Goal: Task Accomplishment & Management: Complete application form

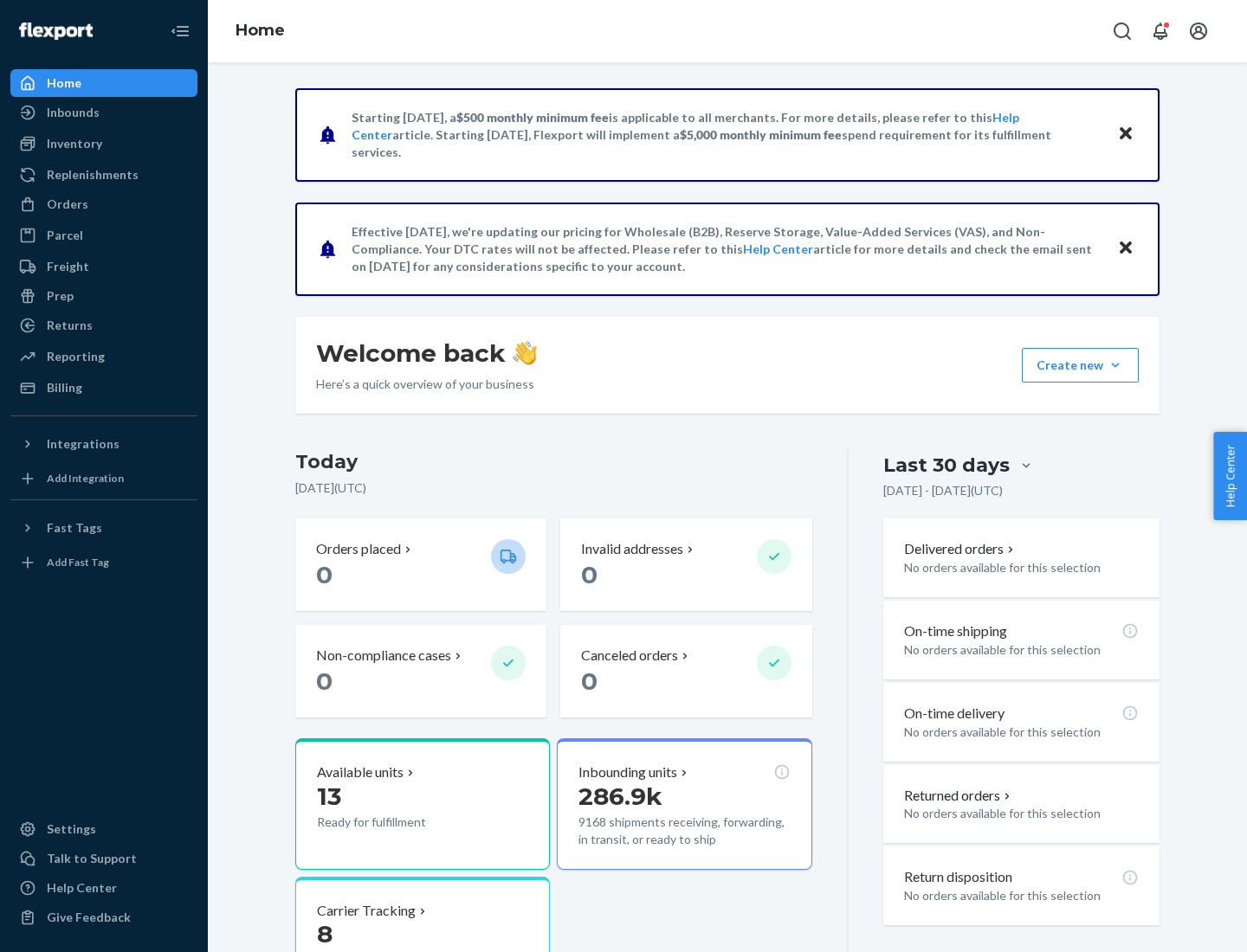
click at [1115, 365] on button "Create new Create new inbound Create new order Create new product" at bounding box center [1080, 365] width 117 height 34
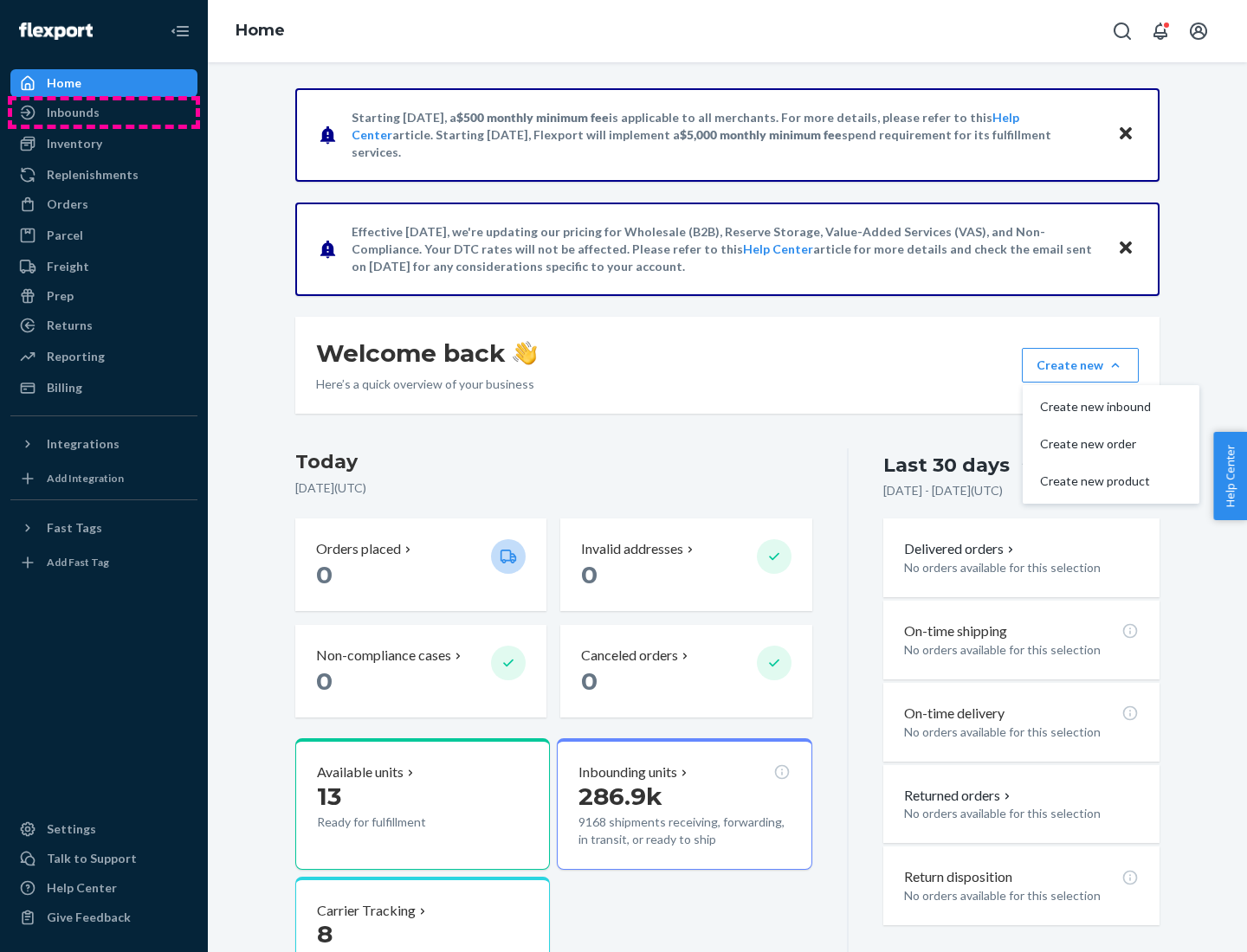
click at [104, 112] on div "Inbounds" at bounding box center [104, 112] width 184 height 24
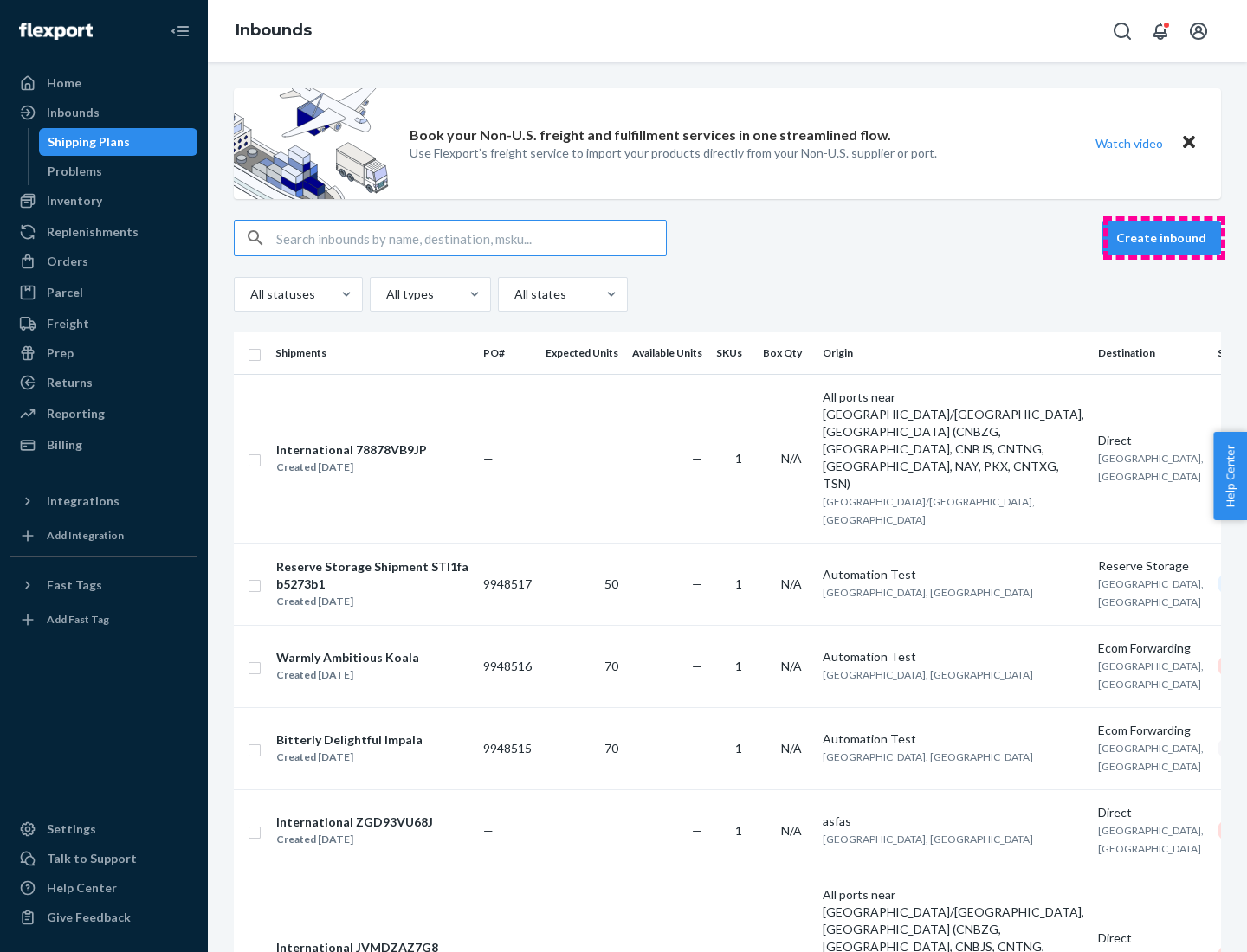
click at [1164, 238] on button "Create inbound" at bounding box center [1161, 238] width 119 height 34
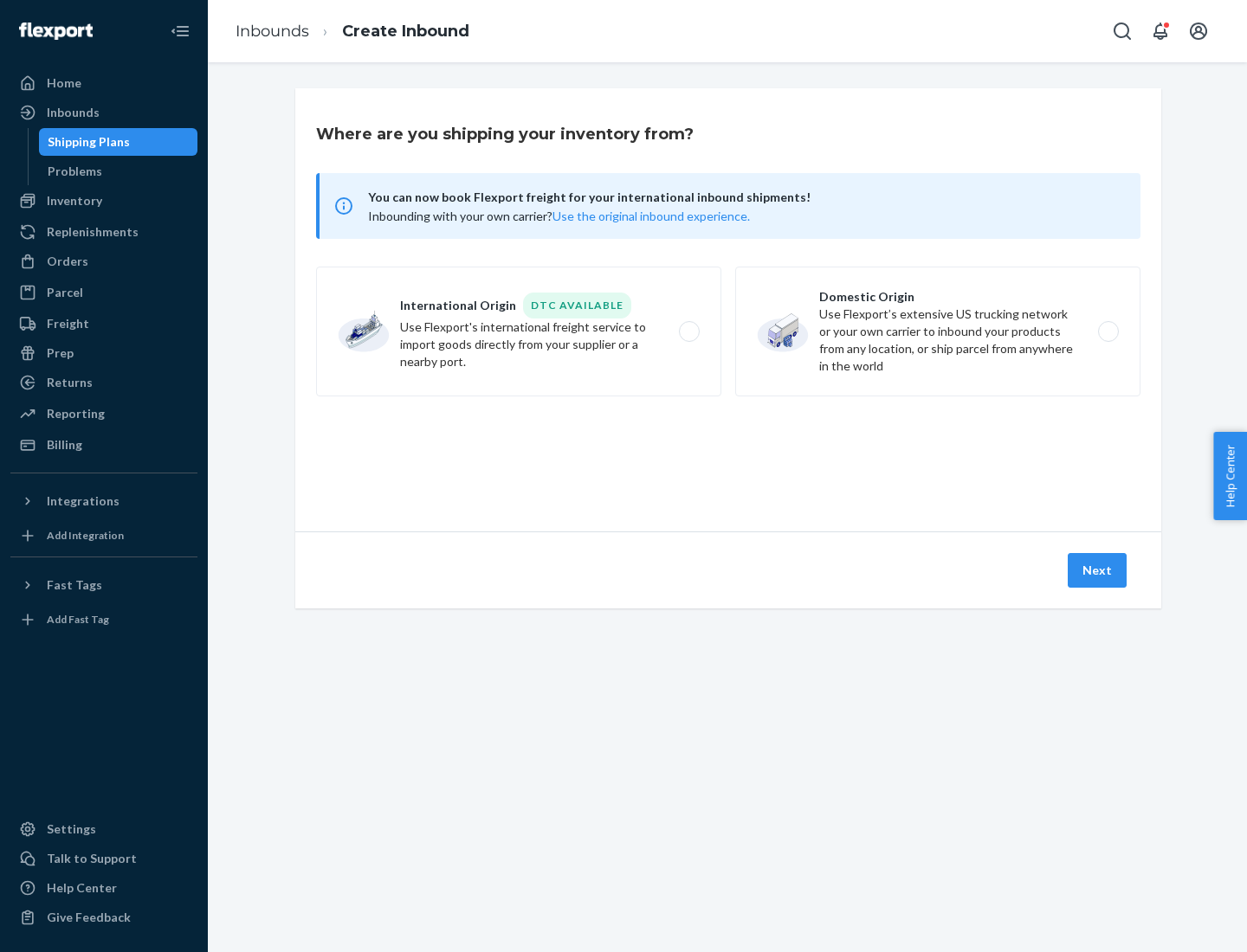
click at [937, 331] on label "Domestic Origin Use Flexport’s extensive US trucking network or your own carrie…" at bounding box center [937, 331] width 405 height 130
click at [1107, 331] on input "Domestic Origin Use Flexport’s extensive US trucking network or your own carrie…" at bounding box center [1113, 331] width 11 height 11
radio input "true"
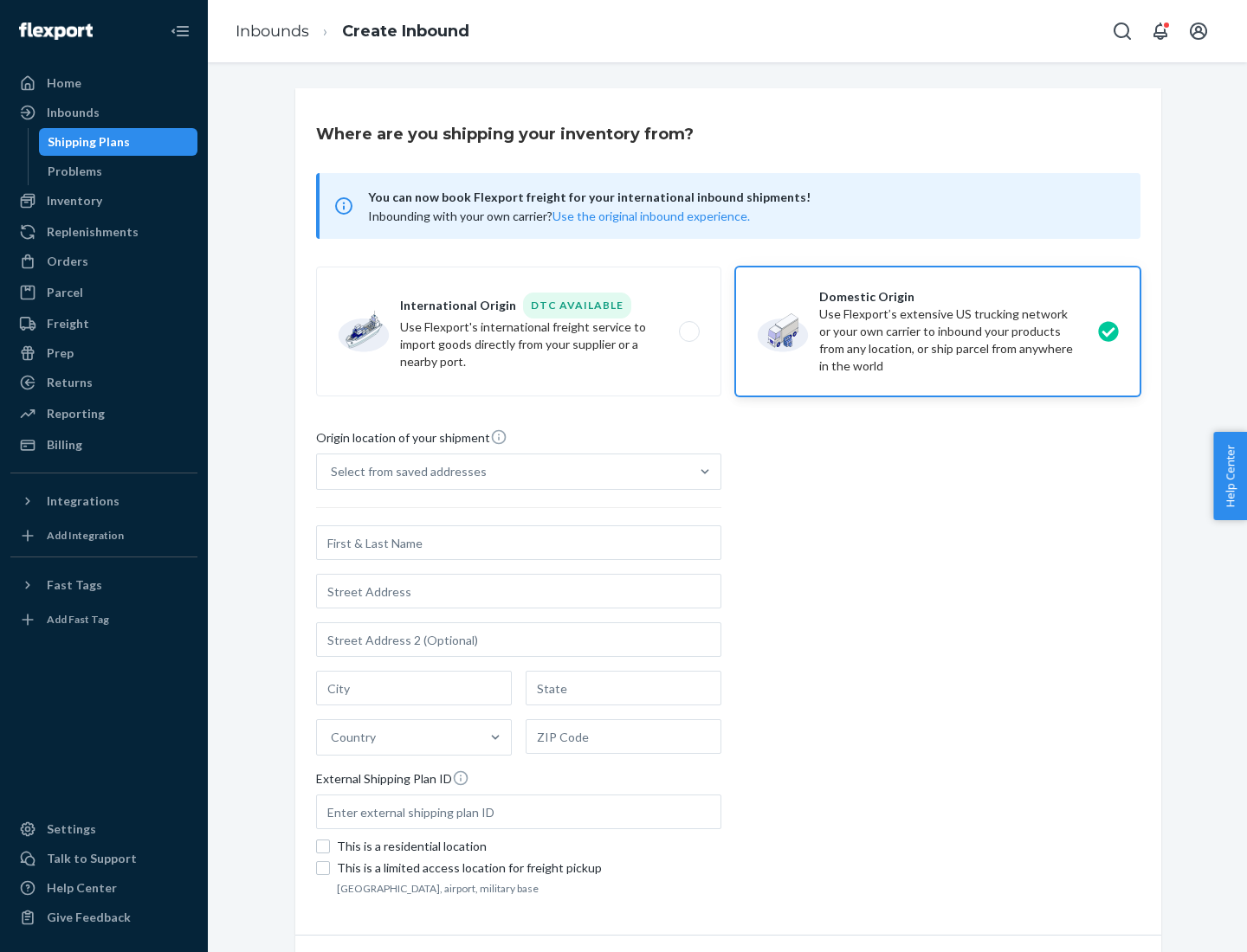
click at [404, 472] on div "Select from saved addresses" at bounding box center [409, 472] width 156 height 18
click at [333, 472] on input "Select from saved addresses" at bounding box center [332, 472] width 2 height 18
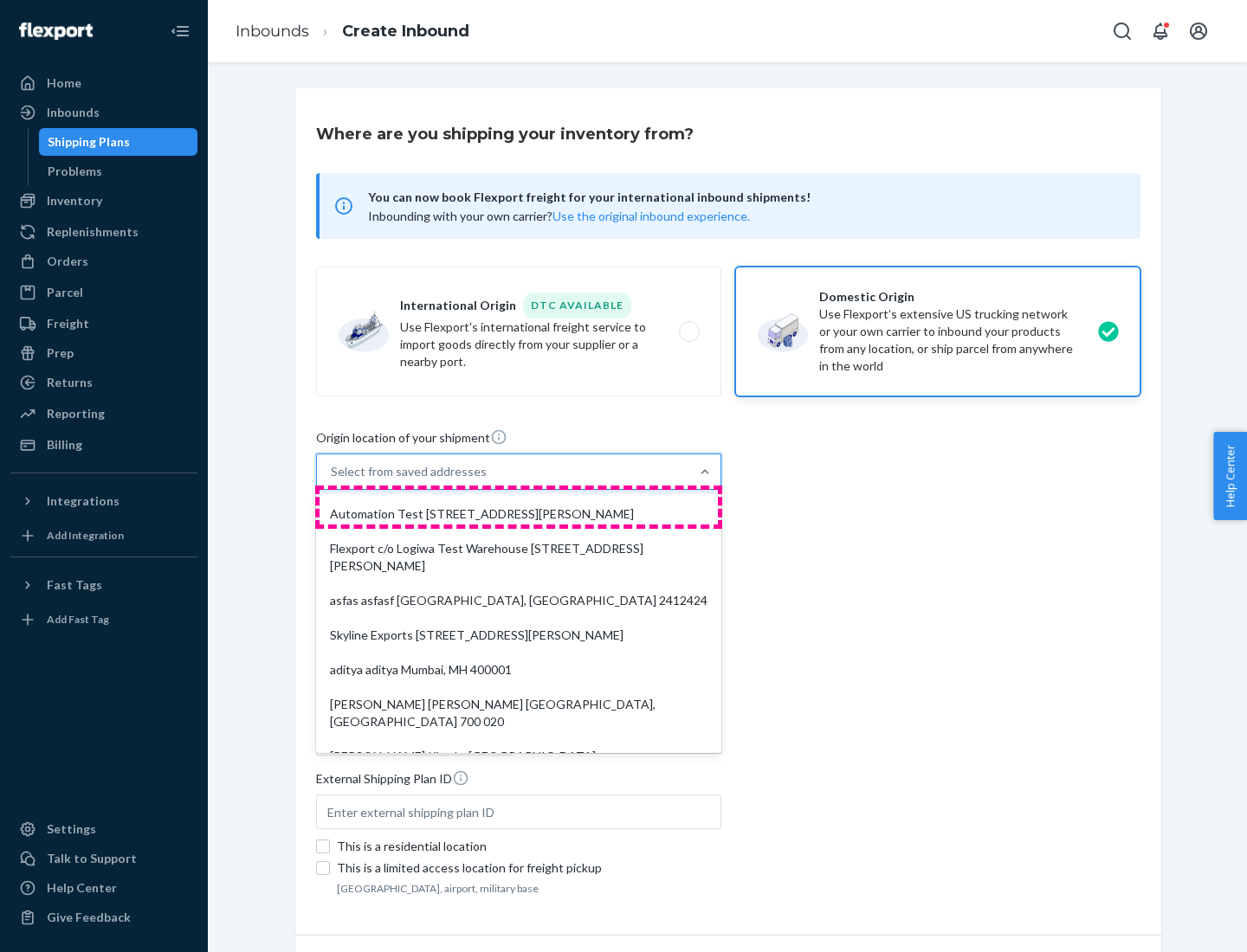
scroll to position [7, 0]
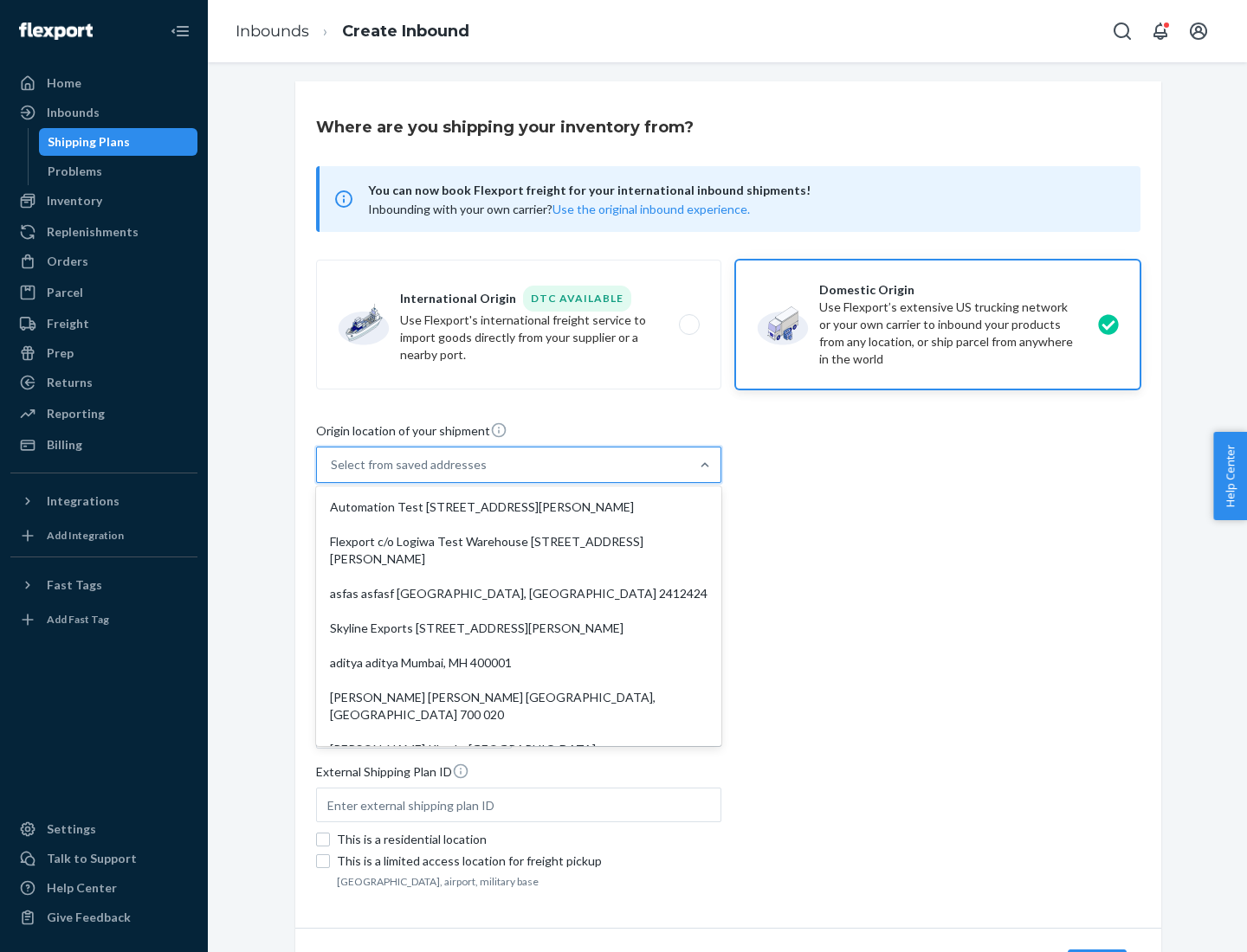
click at [519, 507] on div "Automation Test [STREET_ADDRESS][PERSON_NAME]" at bounding box center [518, 506] width 398 height 34
click at [333, 474] on input "option Automation Test [STREET_ADDRESS][PERSON_NAME]. 9 results available. Use …" at bounding box center [332, 465] width 2 height 18
type input "Automation Test"
type input "9th Floor"
type input "[GEOGRAPHIC_DATA]"
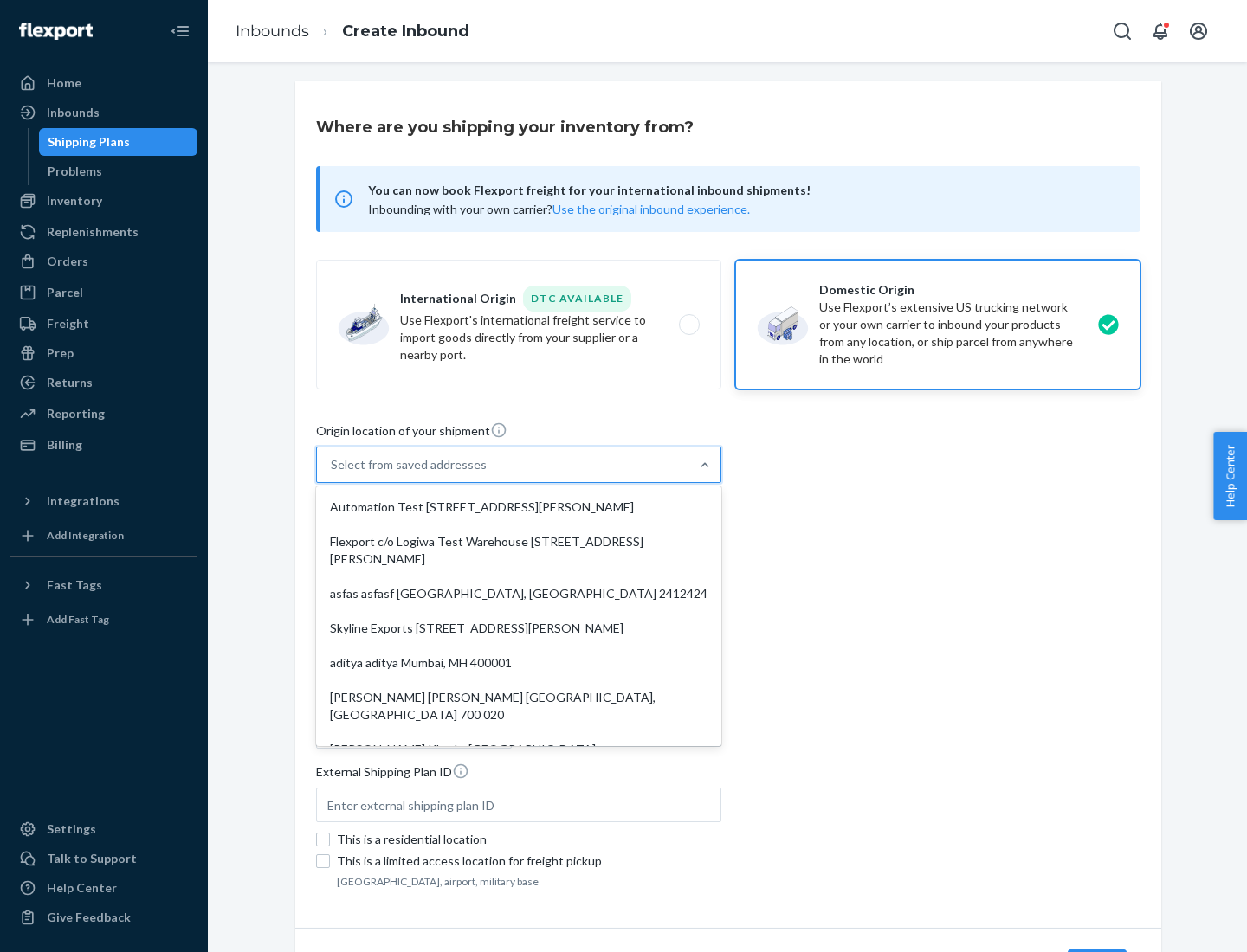
type input "CA"
type input "94104"
type input "[STREET_ADDRESS][PERSON_NAME]"
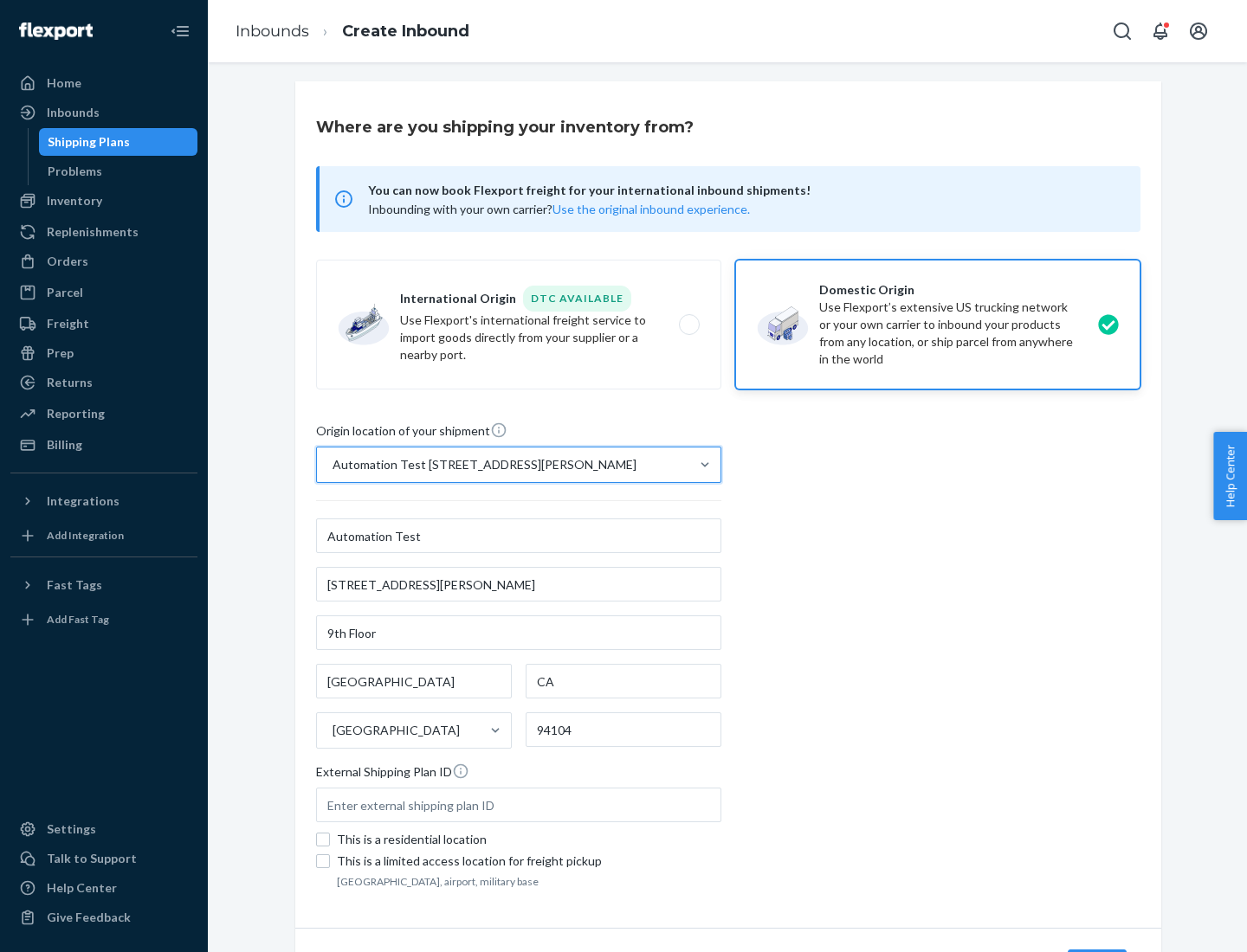
scroll to position [102, 0]
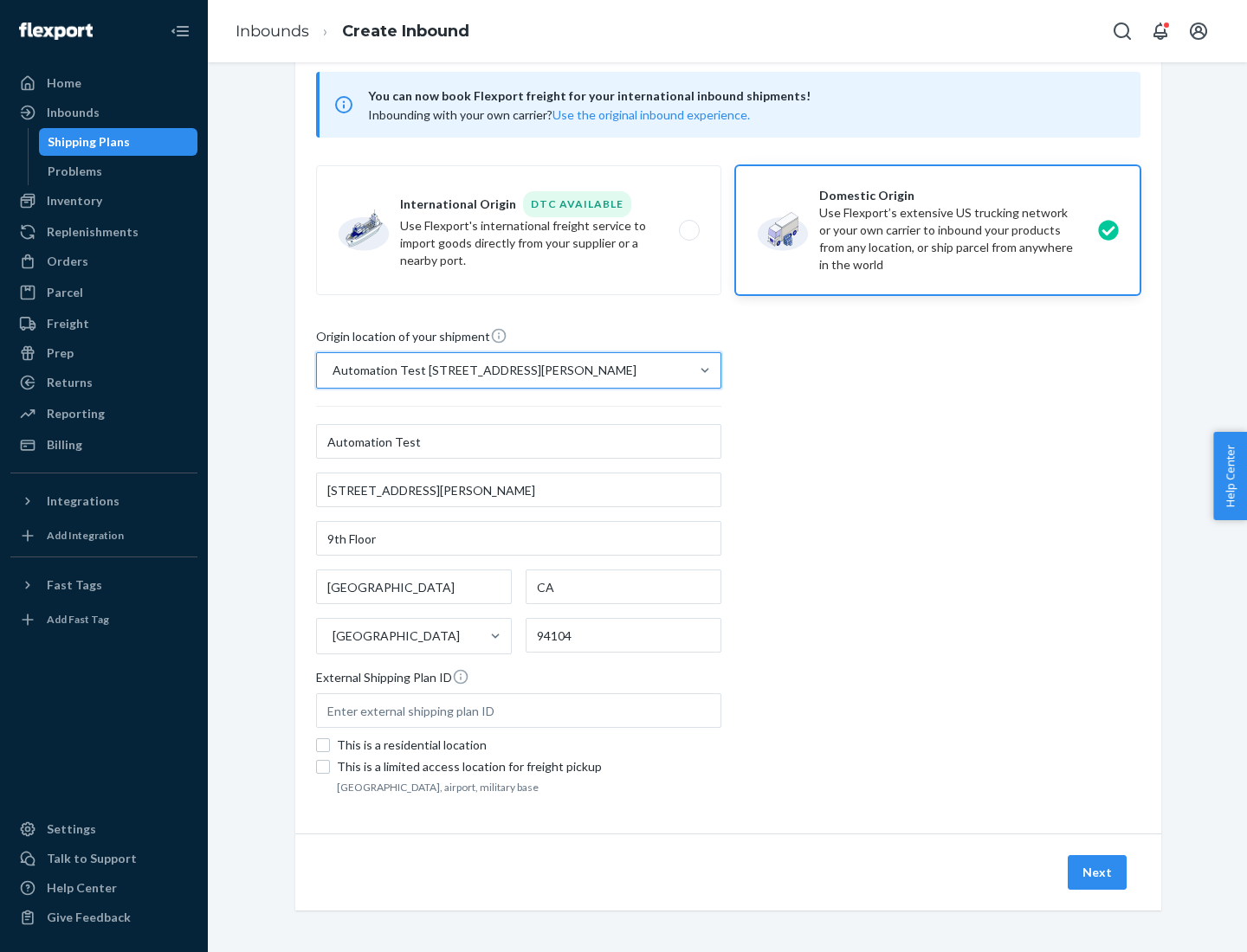
click at [1098, 872] on button "Next" at bounding box center [1097, 872] width 59 height 34
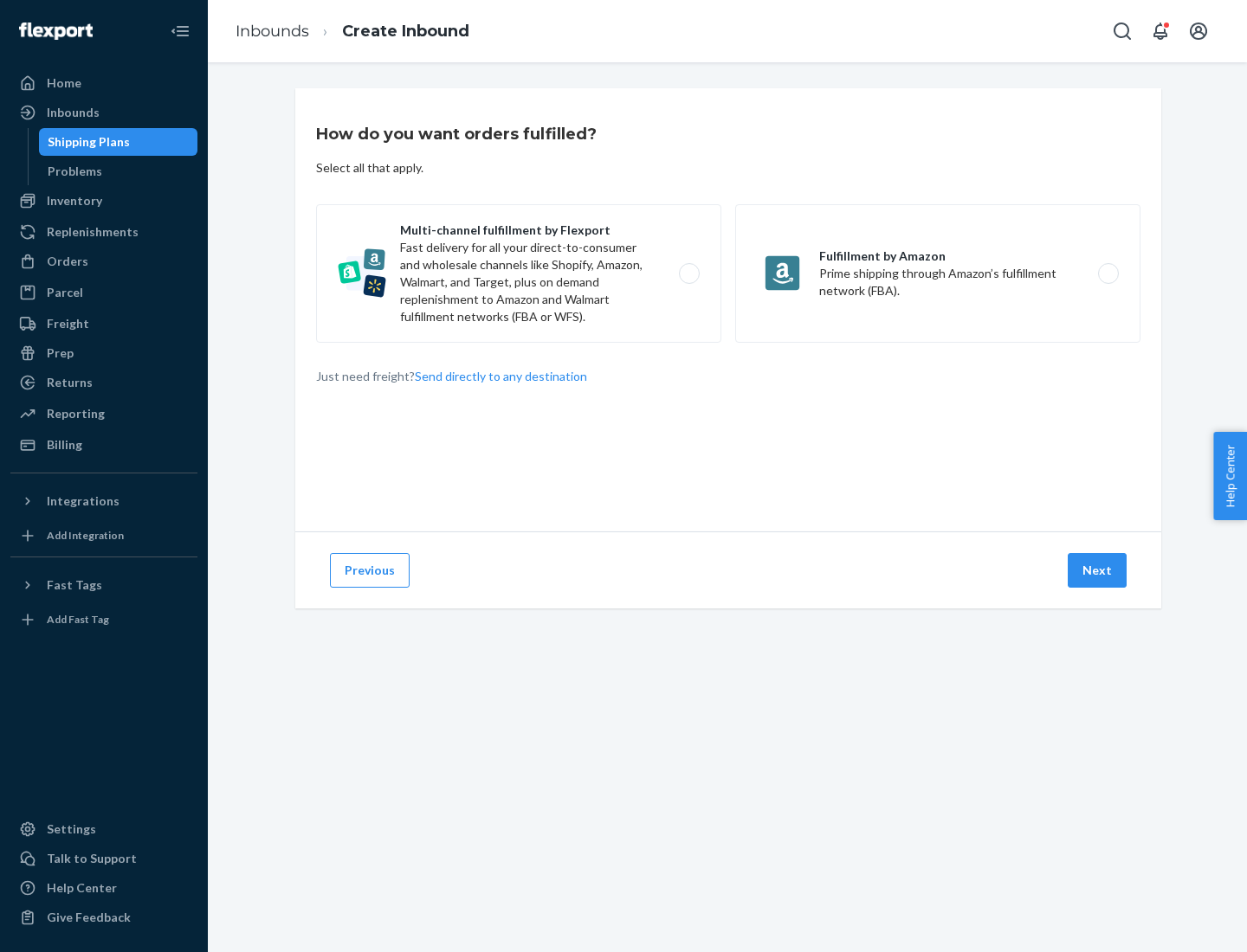
click at [519, 273] on label "Multi-channel fulfillment by Flexport Fast delivery for all your direct-to-cons…" at bounding box center [518, 273] width 405 height 139
click at [688, 273] on input "Multi-channel fulfillment by Flexport Fast delivery for all your direct-to-cons…" at bounding box center [693, 274] width 11 height 11
radio input "true"
click at [1098, 570] on button "Next" at bounding box center [1097, 570] width 59 height 34
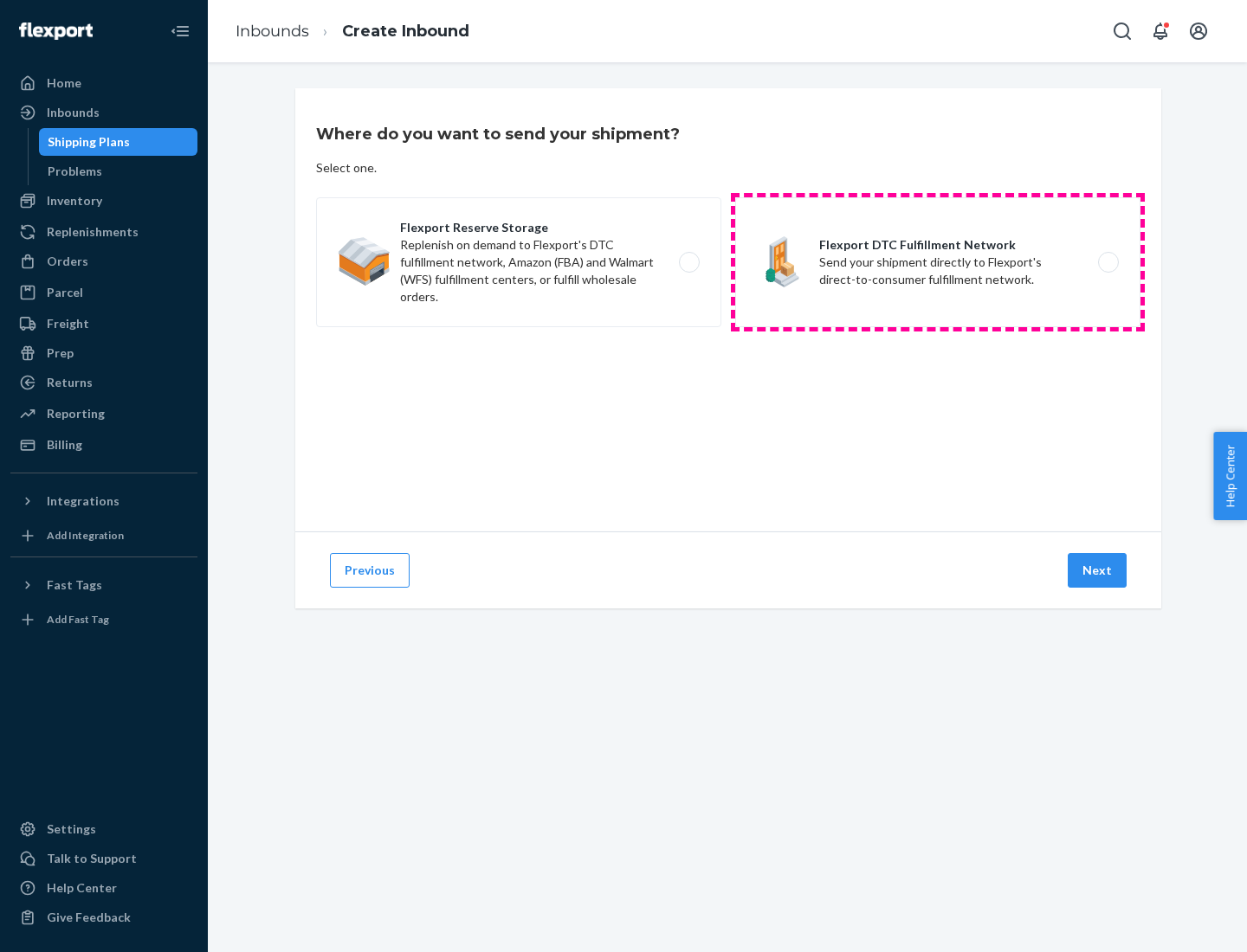
click at [937, 263] on label "Flexport DTC Fulfillment Network Send your shipment directly to Flexport's dire…" at bounding box center [937, 262] width 405 height 130
click at [1107, 263] on input "Flexport DTC Fulfillment Network Send your shipment directly to Flexport's dire…" at bounding box center [1113, 263] width 11 height 11
radio input "true"
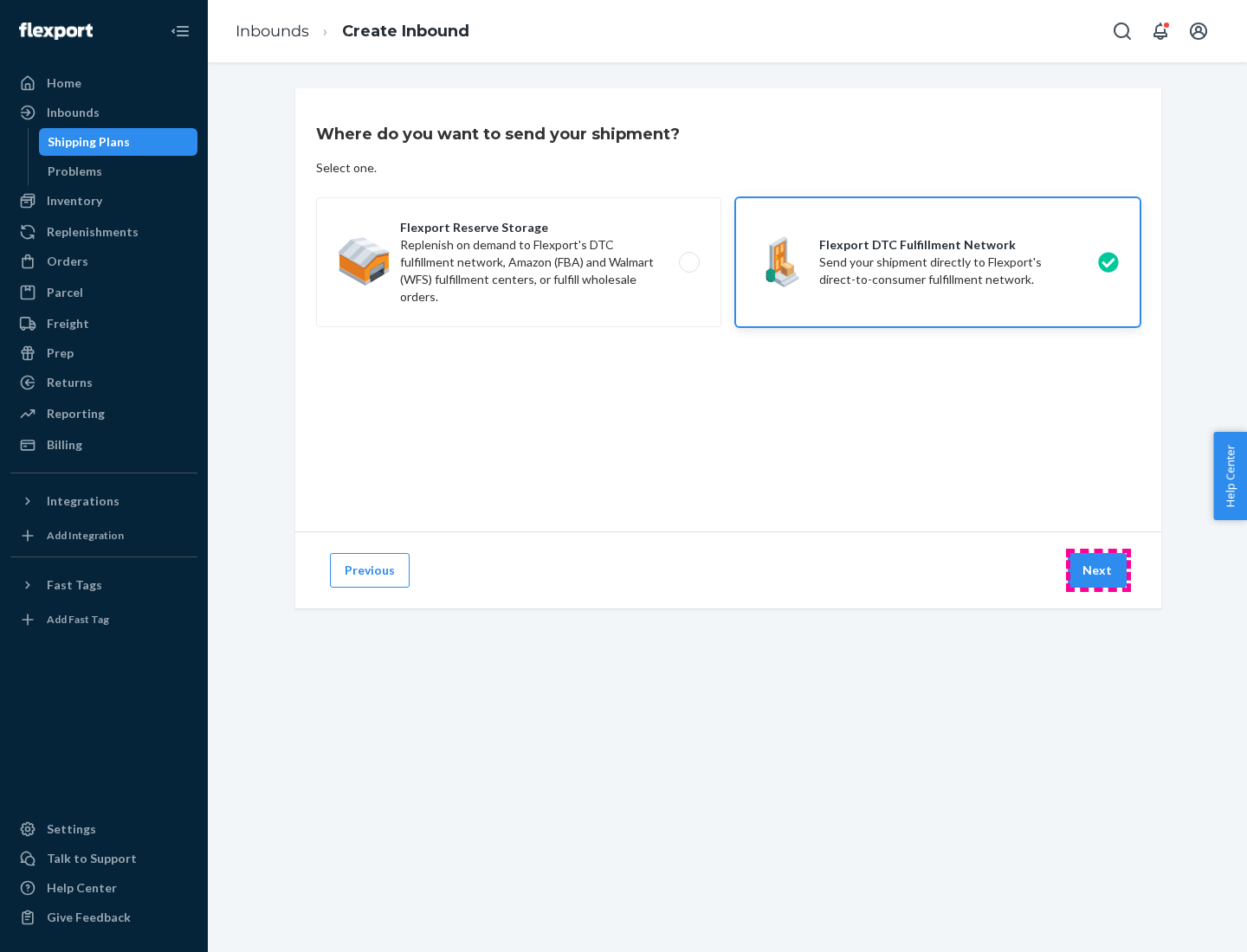
click at [1098, 570] on button "Next" at bounding box center [1097, 570] width 59 height 34
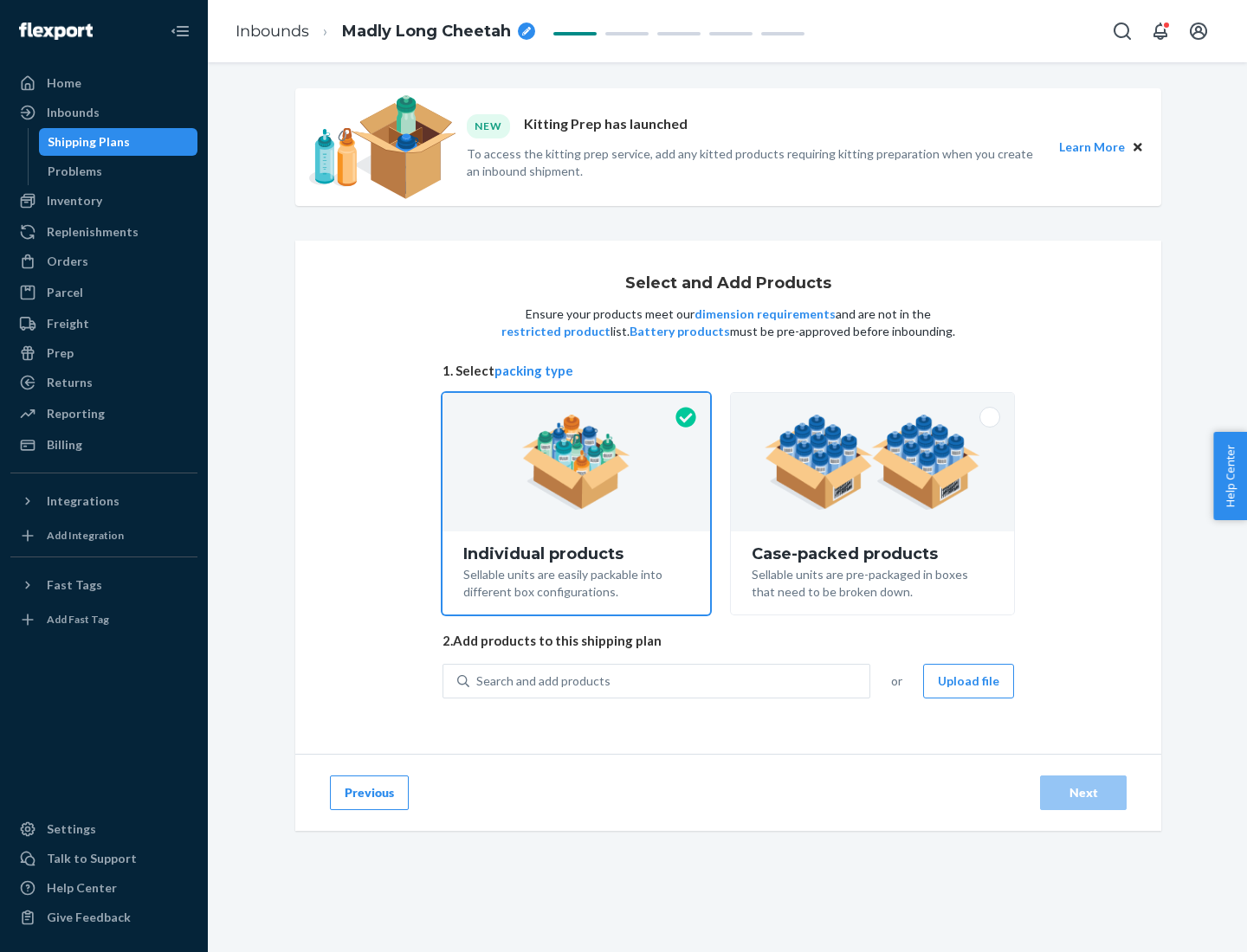
click at [873, 462] on img at bounding box center [873, 462] width 216 height 95
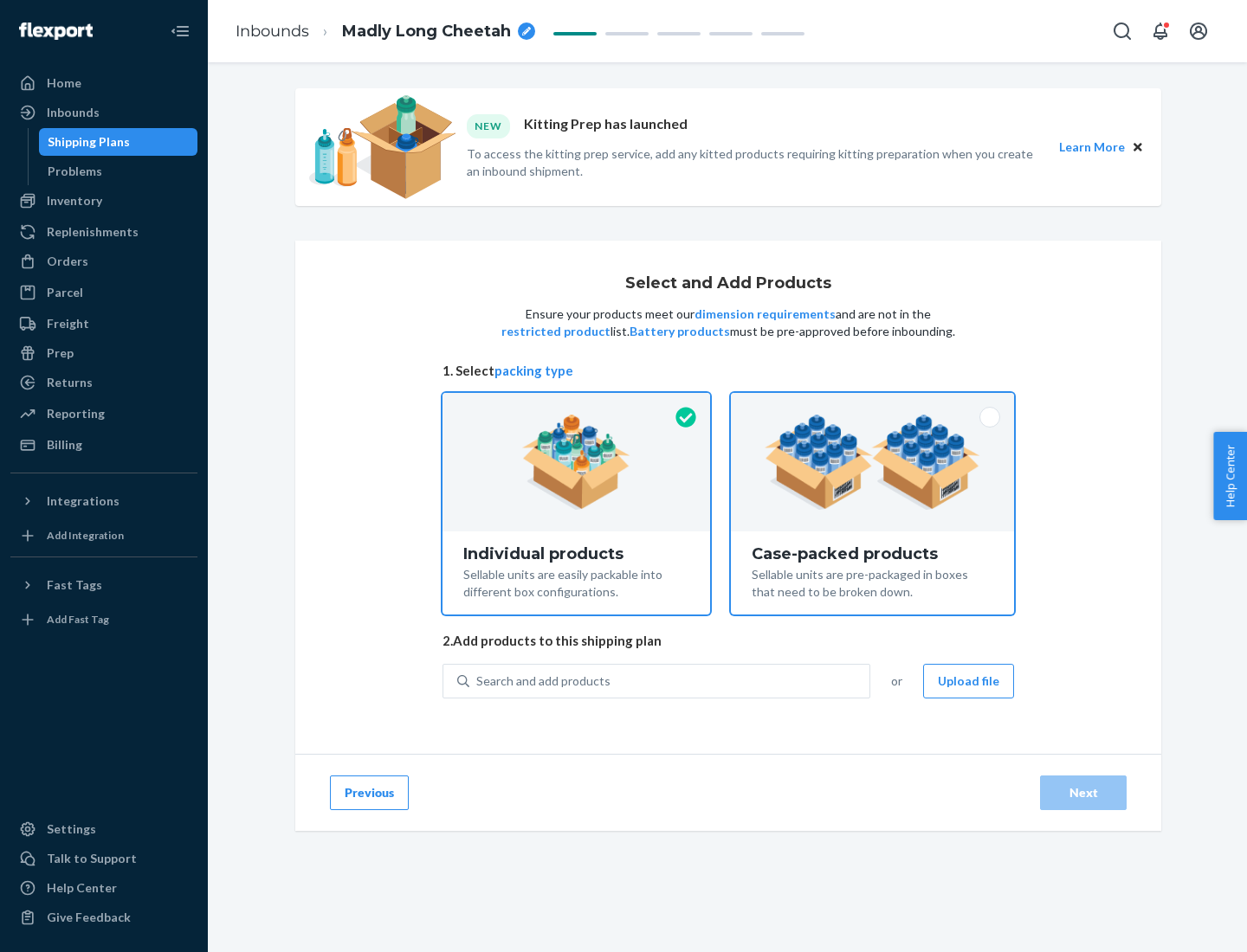
click at [873, 404] on input "Case-packed products Sellable units are pre-packaged in boxes that need to be b…" at bounding box center [872, 399] width 11 height 11
radio input "true"
radio input "false"
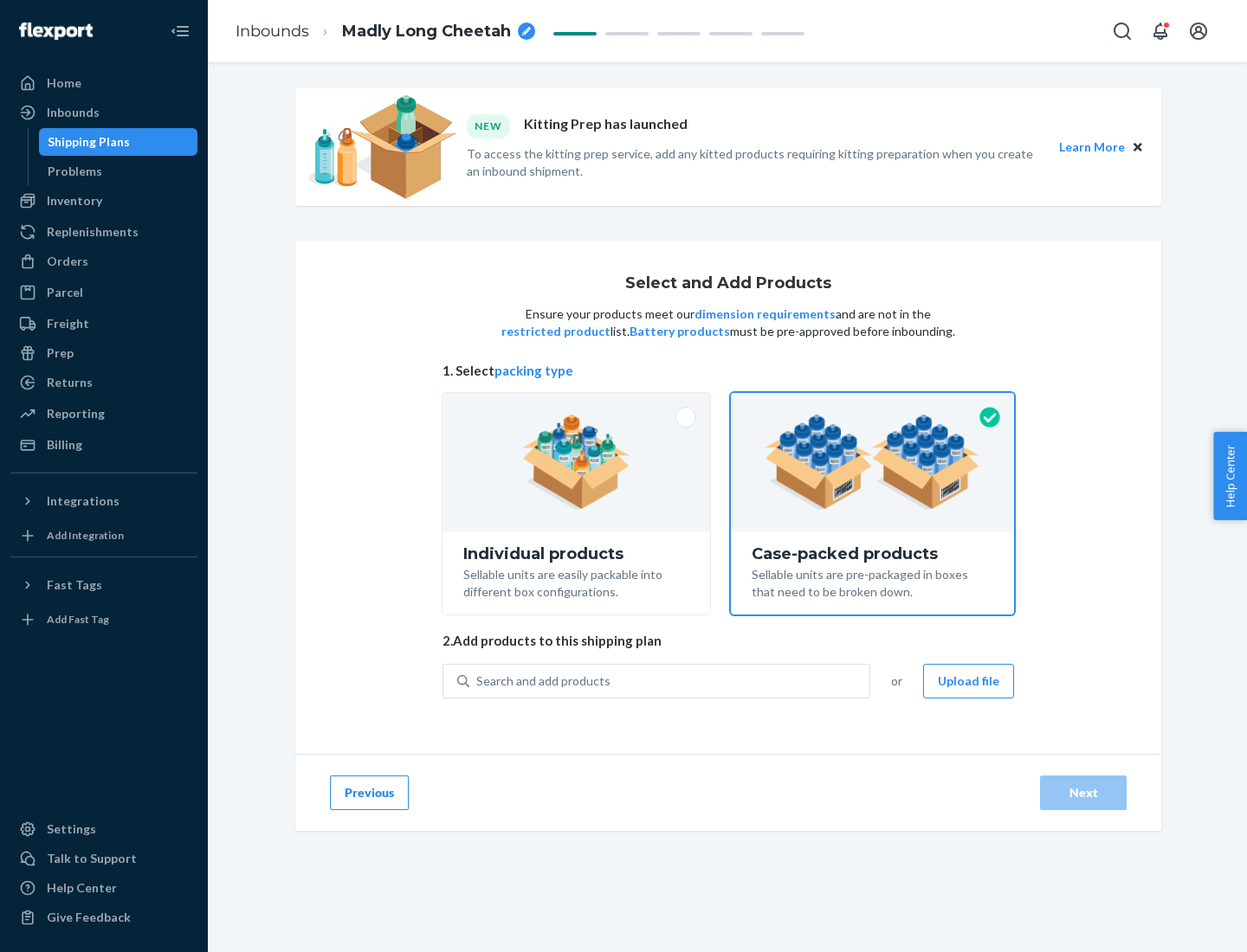
click at [670, 681] on div "Search and add products" at bounding box center [669, 681] width 400 height 31
click at [478, 681] on input "Search and add products" at bounding box center [478, 682] width 2 height 18
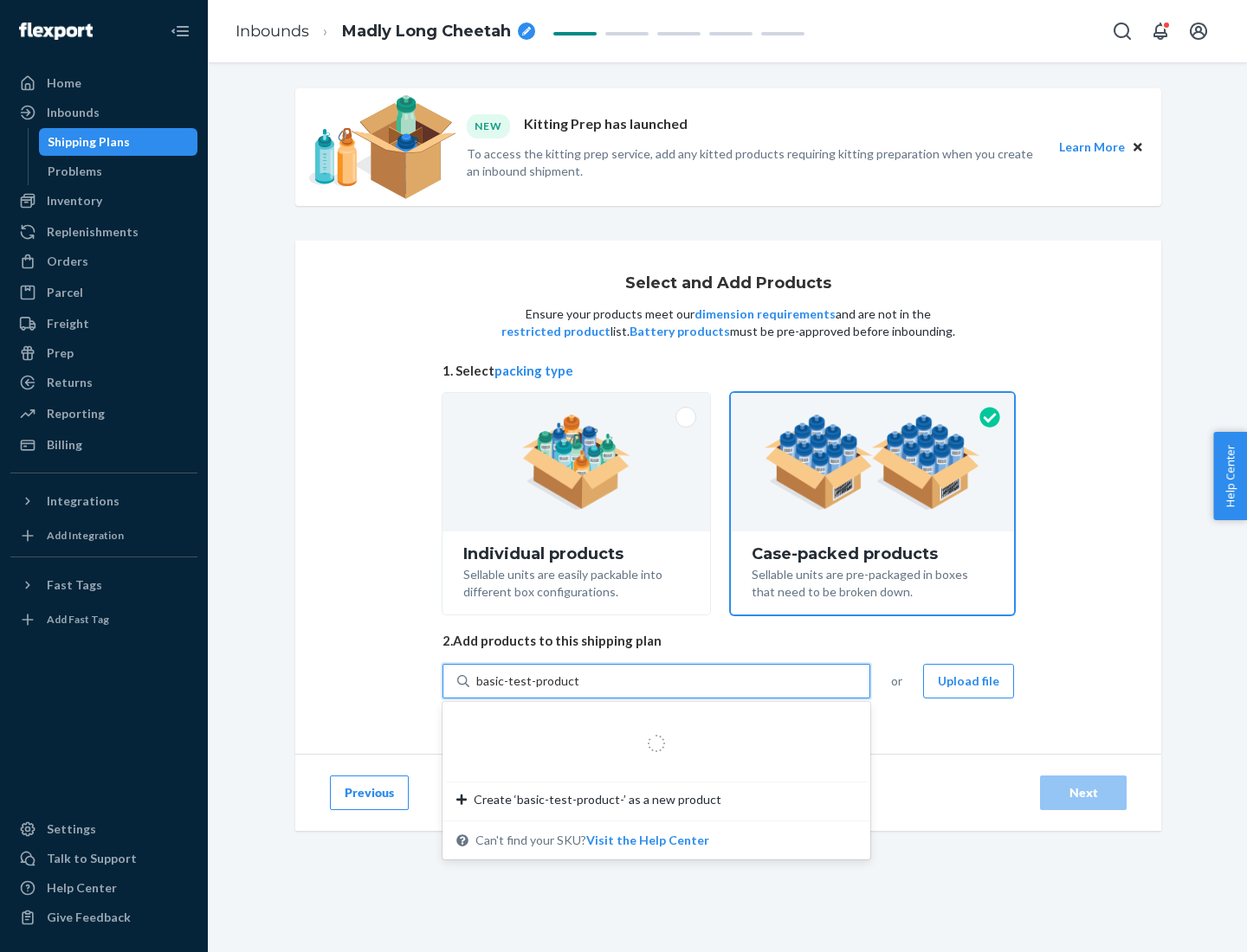
type input "basic-test-product-1"
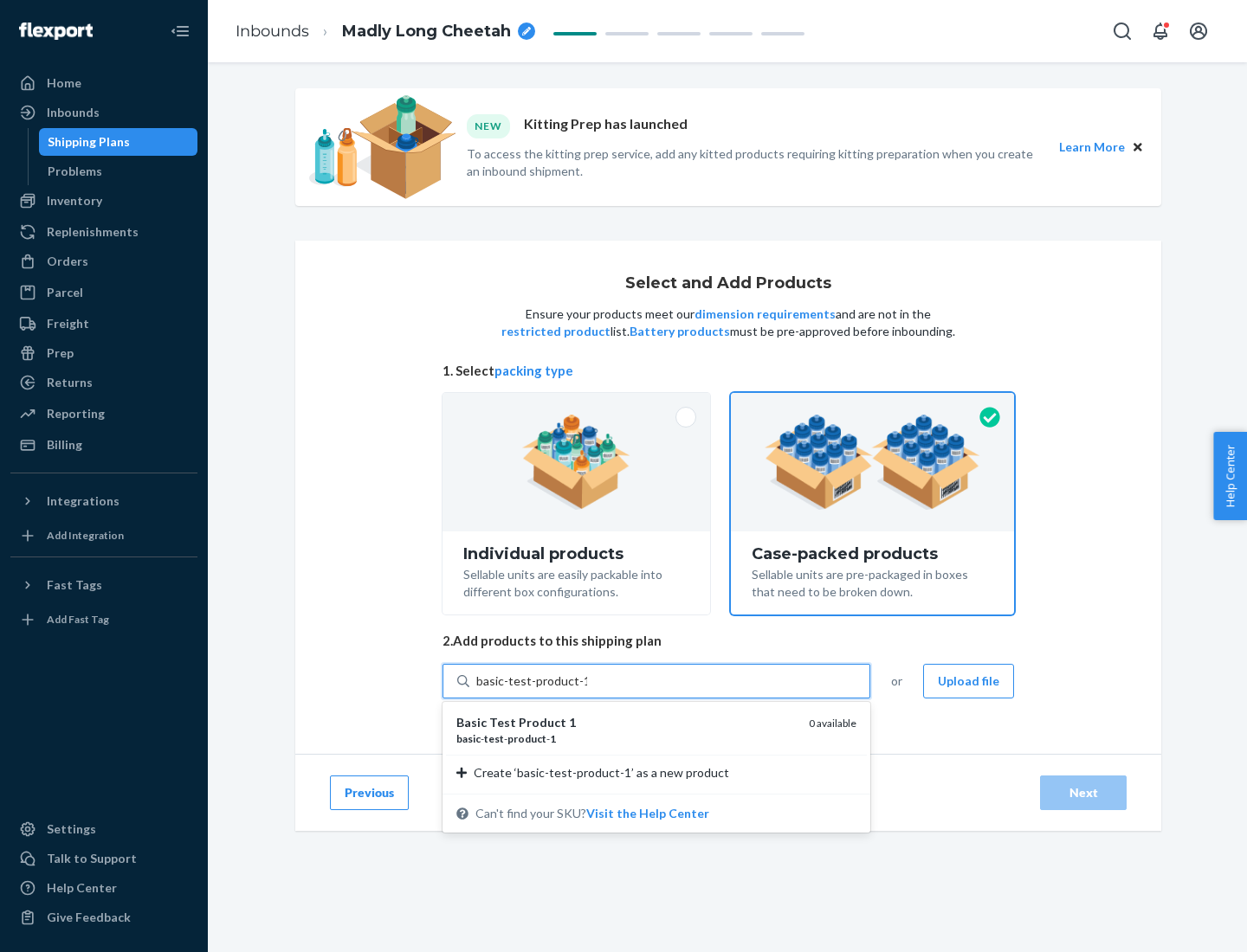
click at [626, 738] on div "basic - test - product - 1" at bounding box center [625, 738] width 339 height 15
click at [587, 689] on input "basic-test-product-1" at bounding box center [532, 682] width 111 height 18
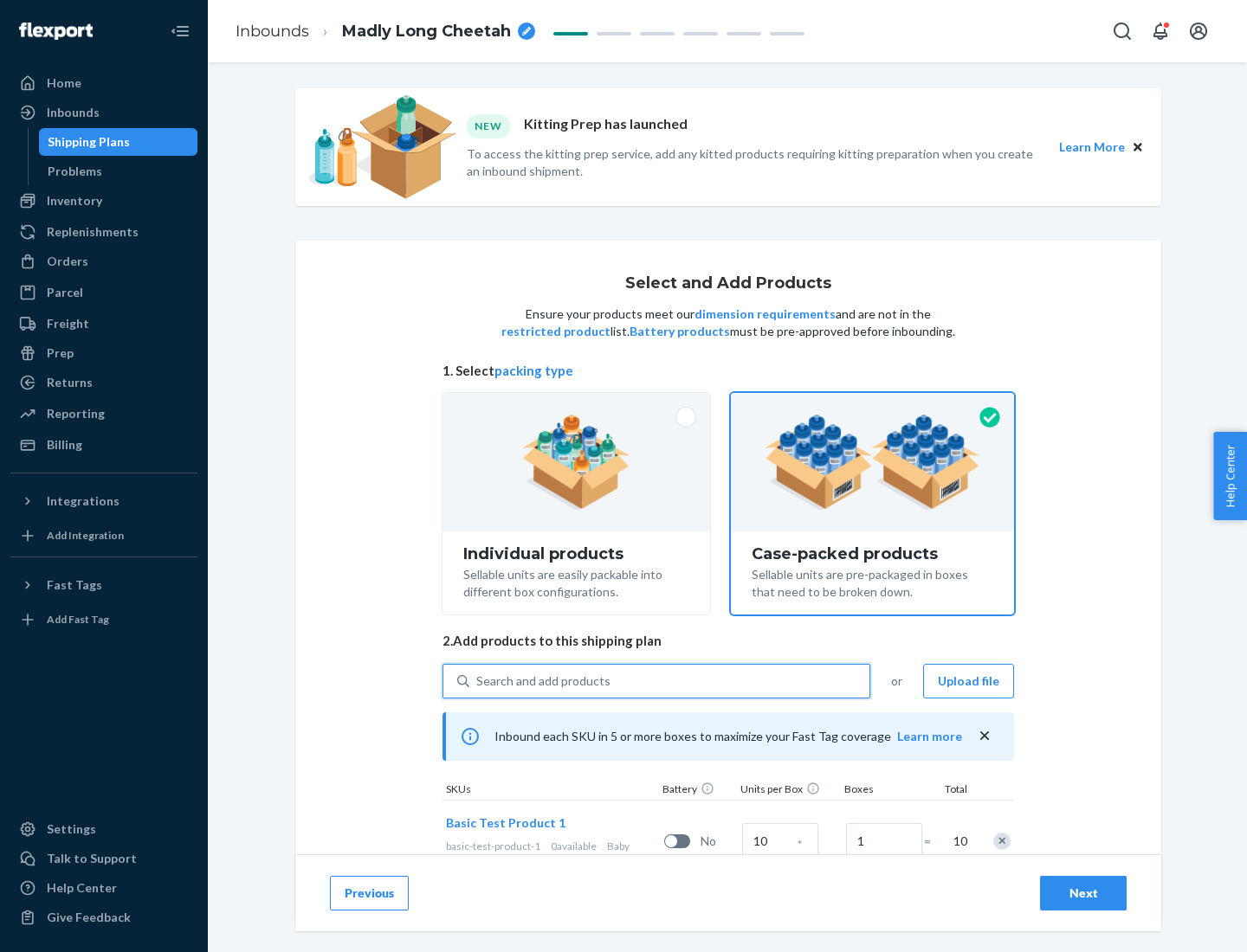
scroll to position [63, 0]
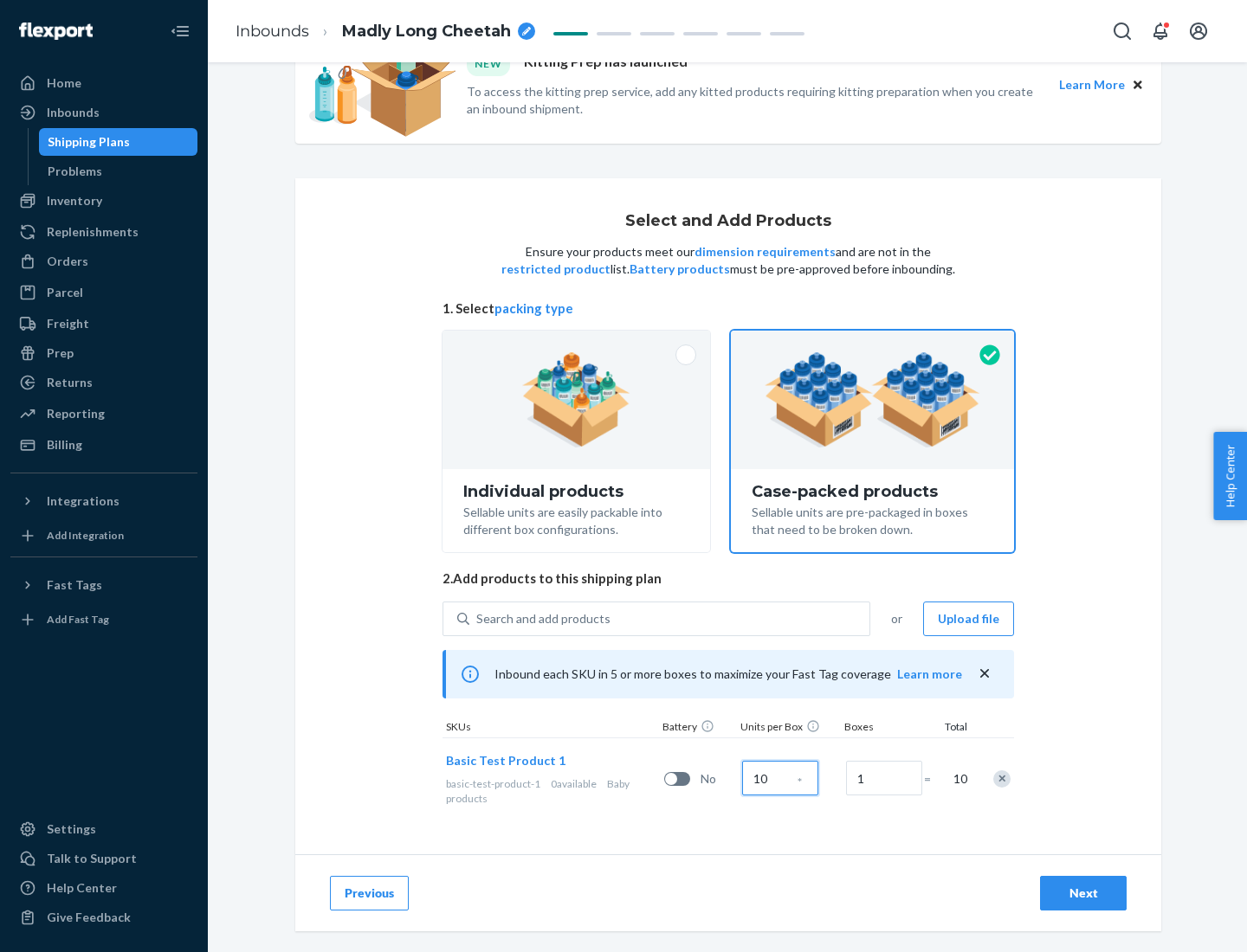
type input "10"
type input "7"
click at [1083, 894] on div "Next" at bounding box center [1083, 894] width 57 height 18
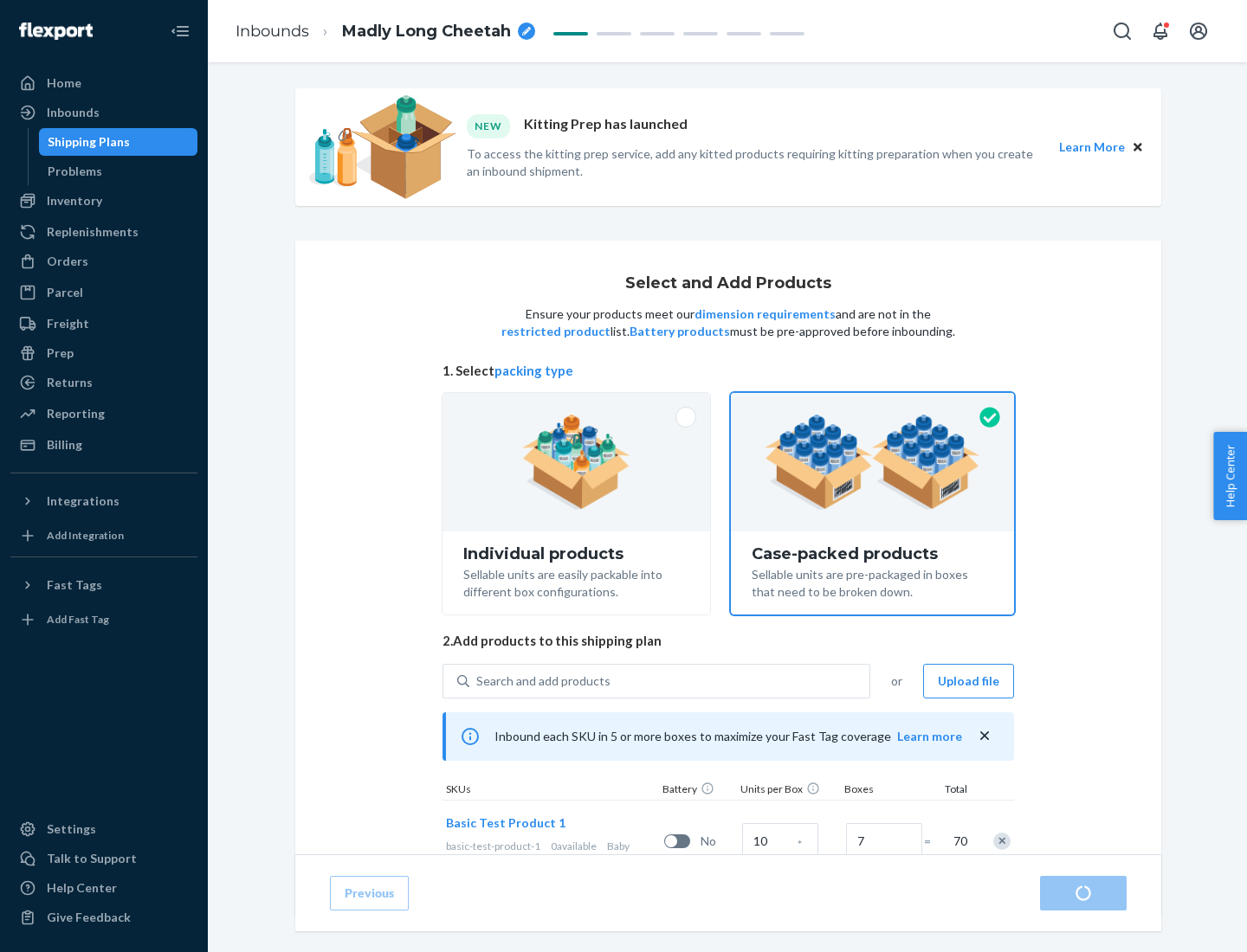
radio input "true"
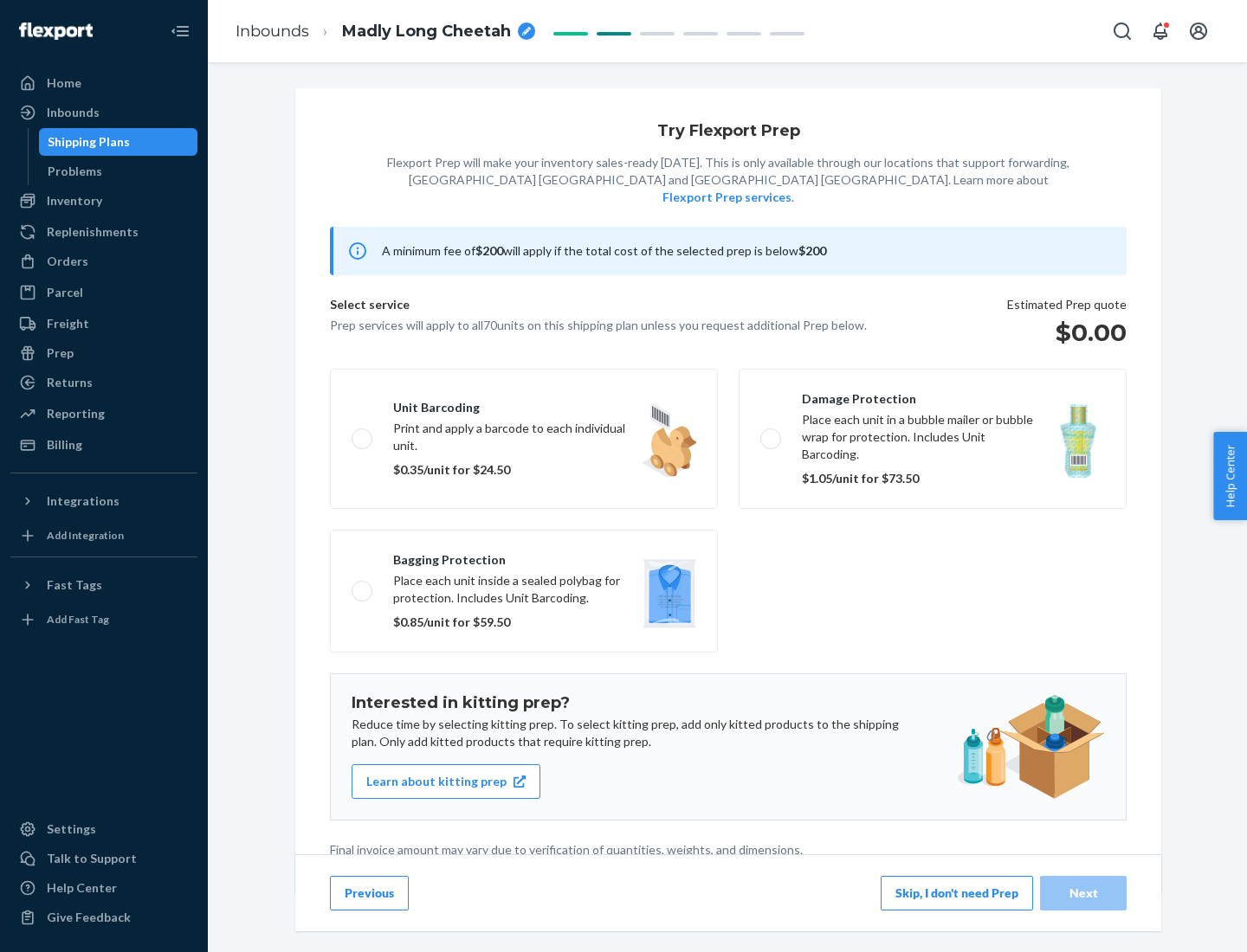
scroll to position [4, 0]
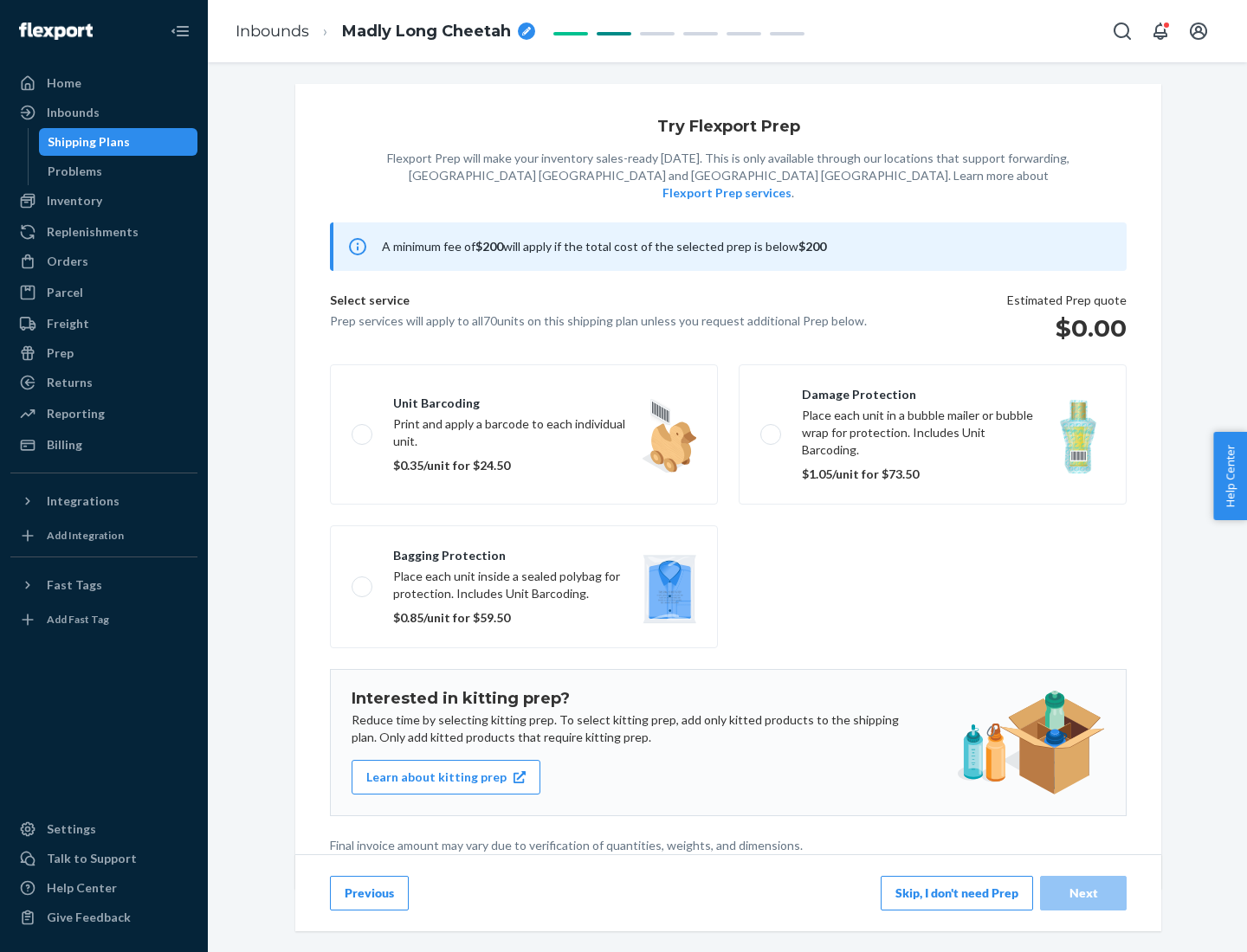
click at [524, 552] on label "Bagging protection Place each unit inside a sealed polybag for protection. Incl…" at bounding box center [524, 586] width 388 height 123
click at [363, 581] on input "Bagging protection Place each unit inside a sealed polybag for protection. Incl…" at bounding box center [357, 586] width 11 height 11
checkbox input "true"
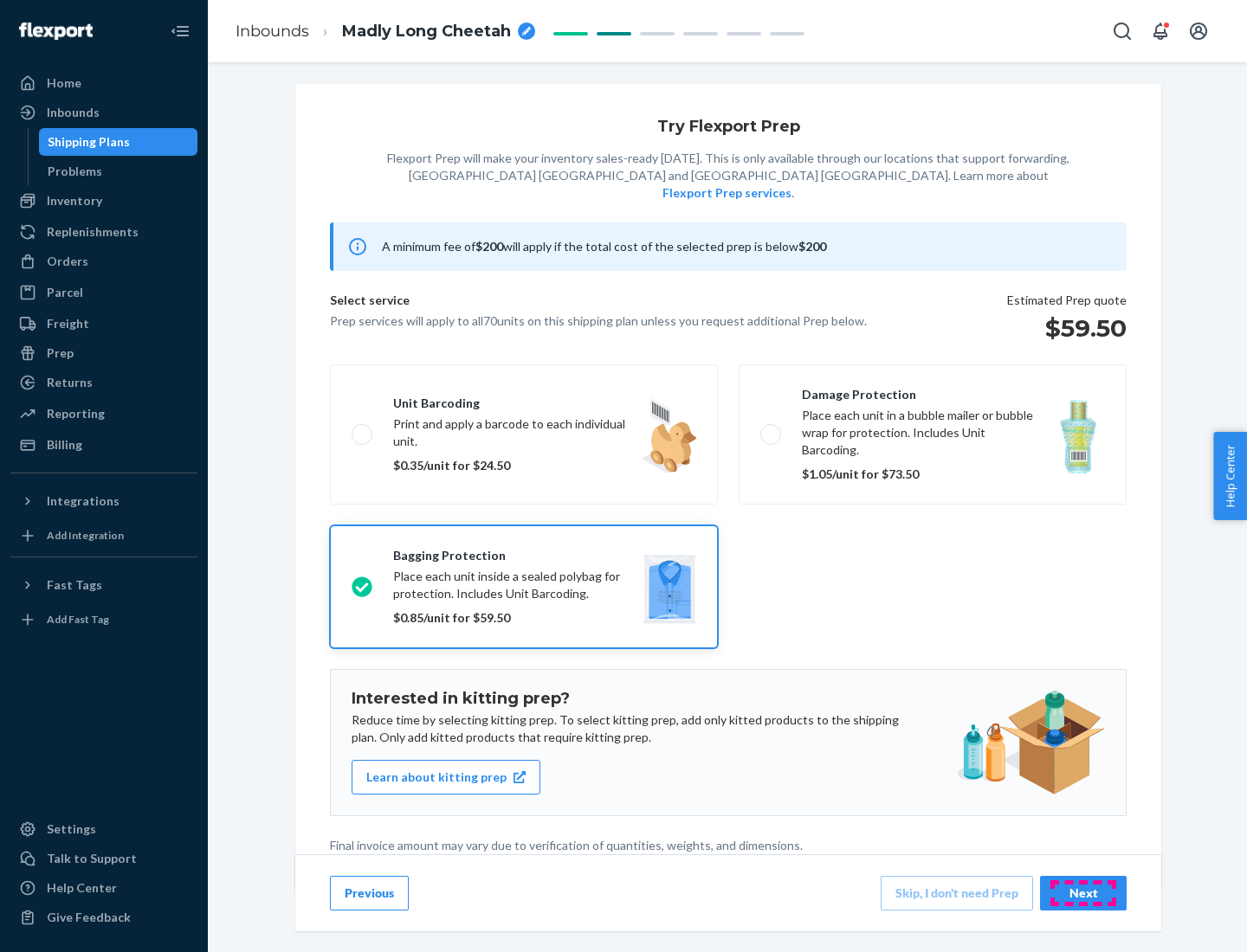
click at [1083, 893] on div "Next" at bounding box center [1083, 894] width 57 height 18
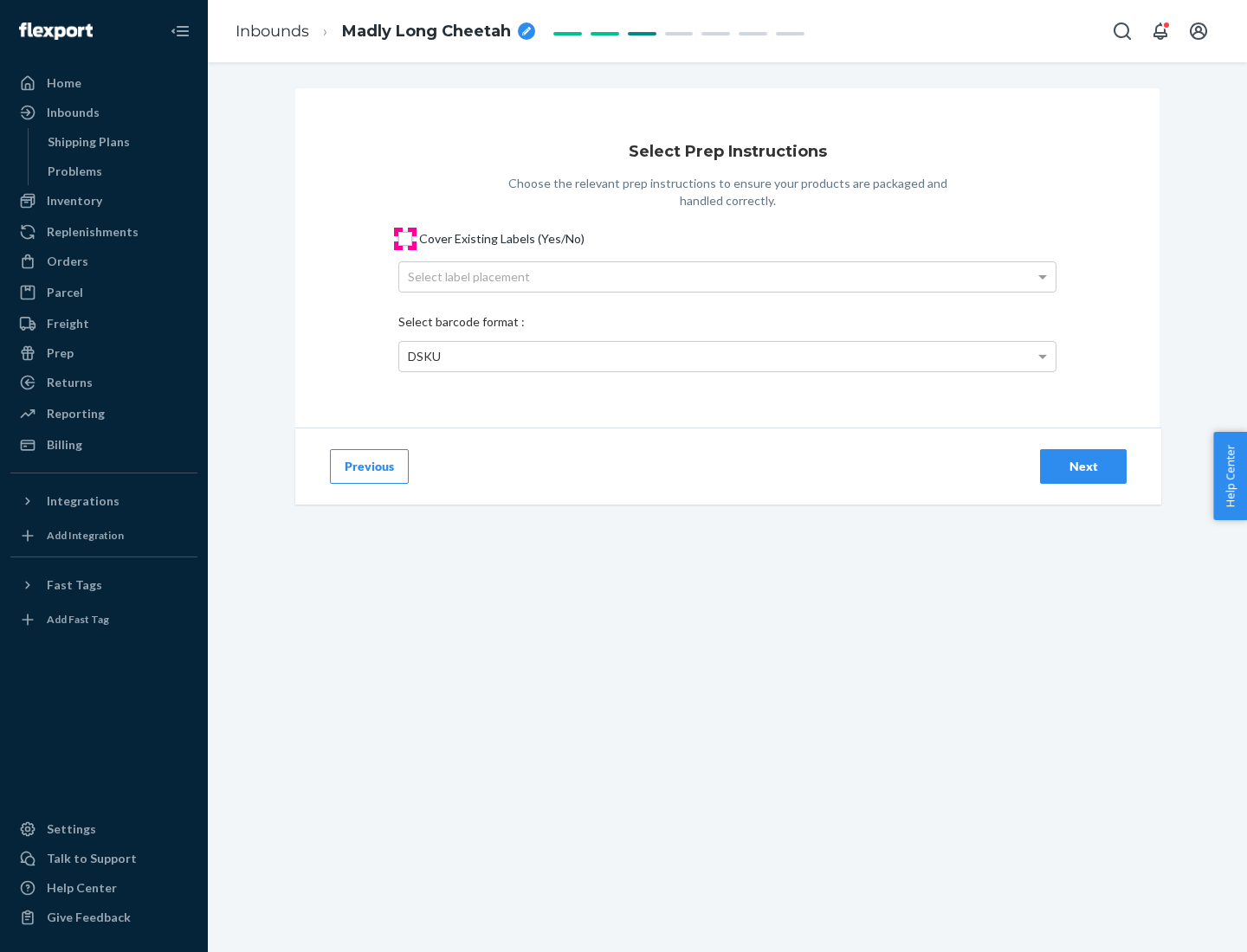
click at [405, 238] on input "Cover Existing Labels (Yes/No)" at bounding box center [405, 239] width 14 height 14
checkbox input "true"
click at [728, 276] on div "Select label placement" at bounding box center [727, 277] width 656 height 29
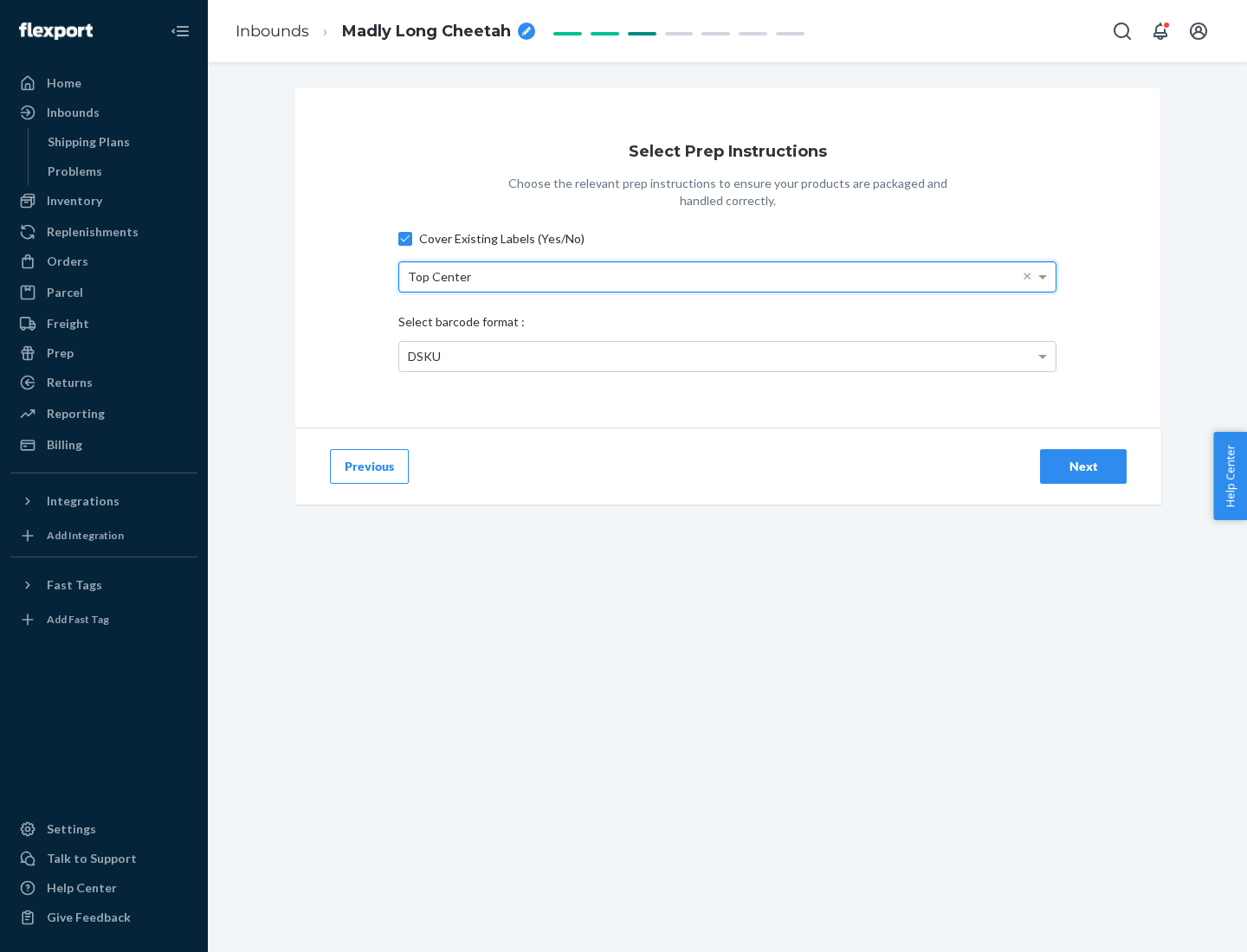
click at [728, 355] on div "DSKU" at bounding box center [727, 356] width 656 height 29
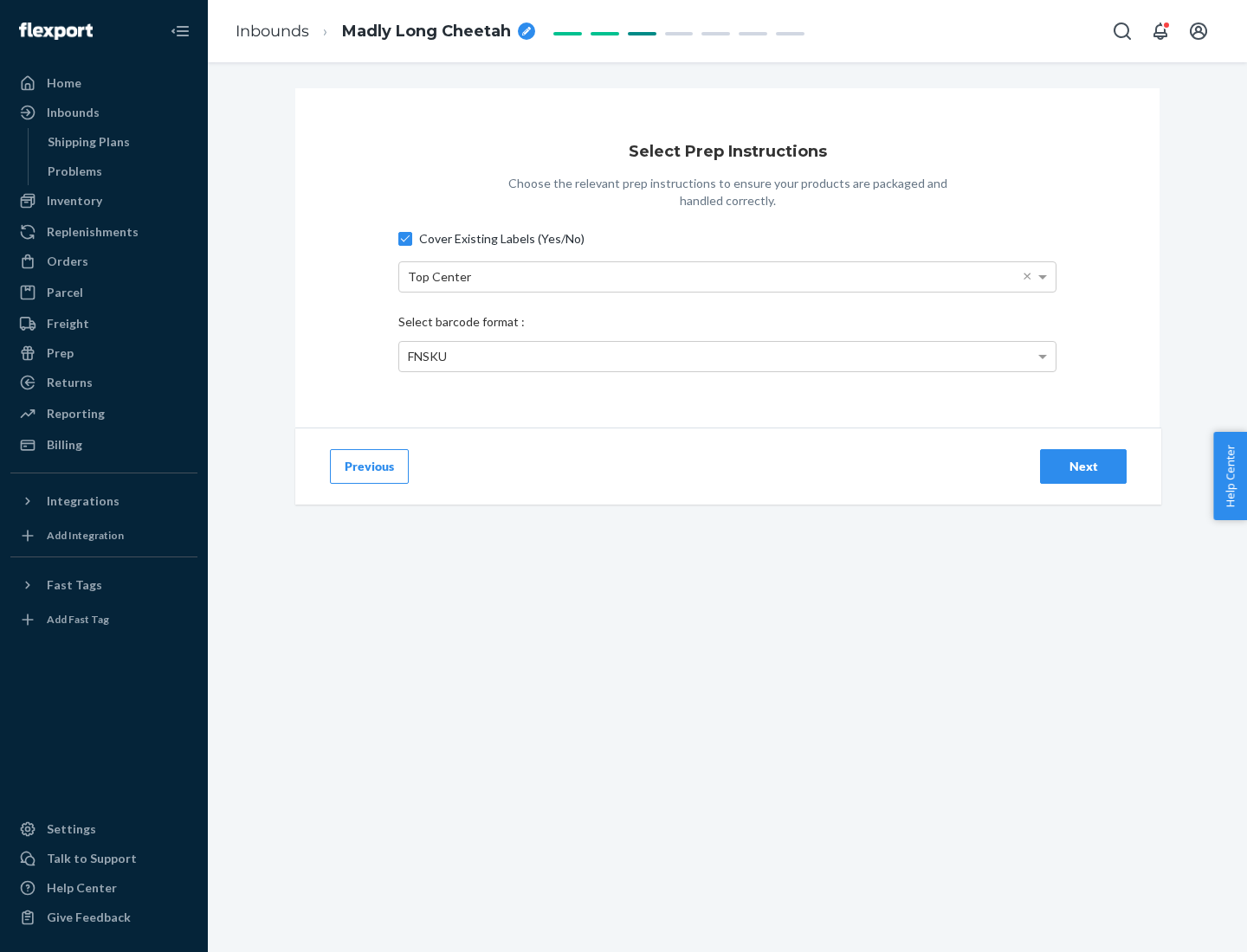
click at [1083, 466] on div "Next" at bounding box center [1083, 467] width 57 height 18
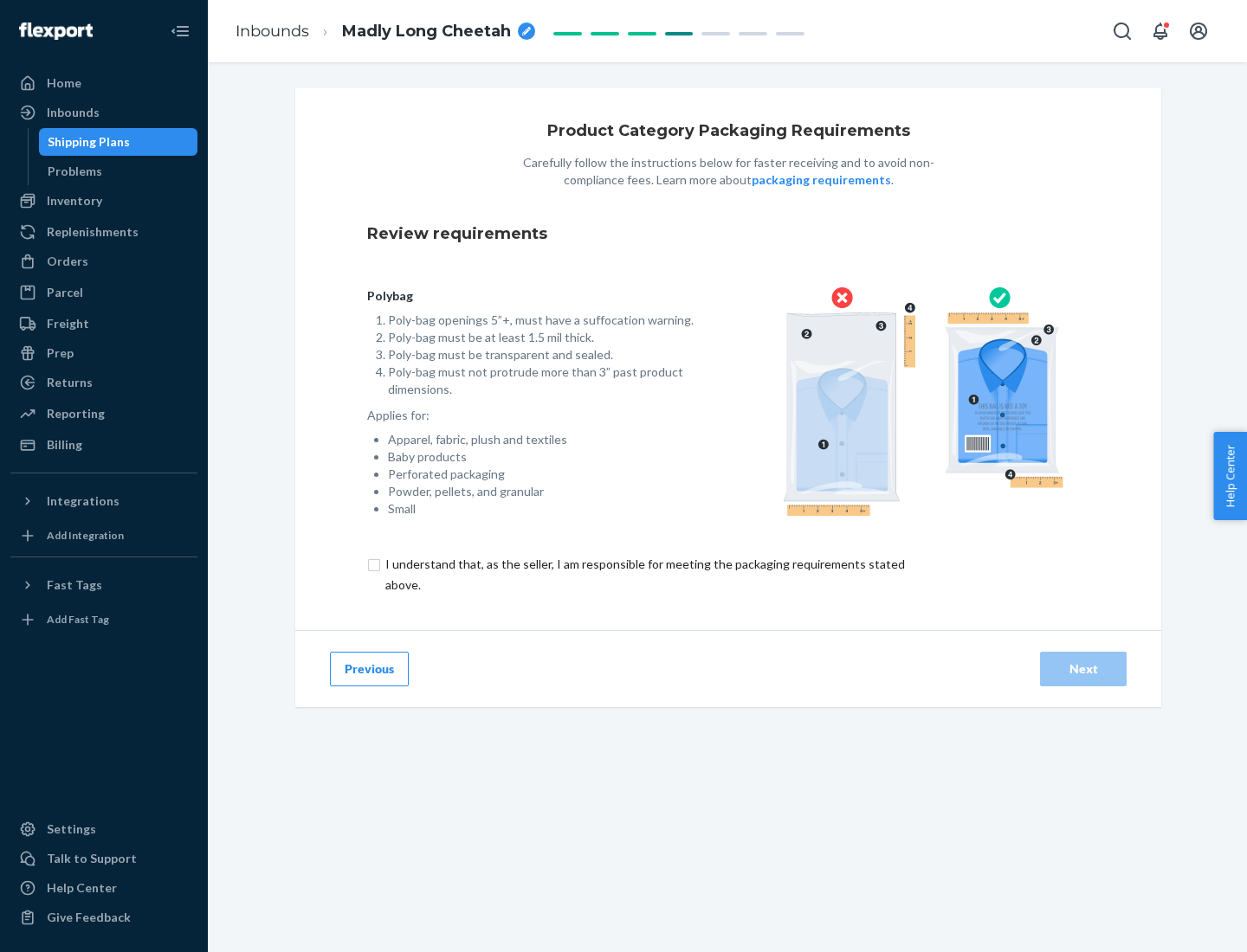
click at [644, 574] on input "checkbox" at bounding box center [654, 575] width 576 height 42
checkbox input "true"
click at [1083, 668] on div "Next" at bounding box center [1083, 669] width 57 height 18
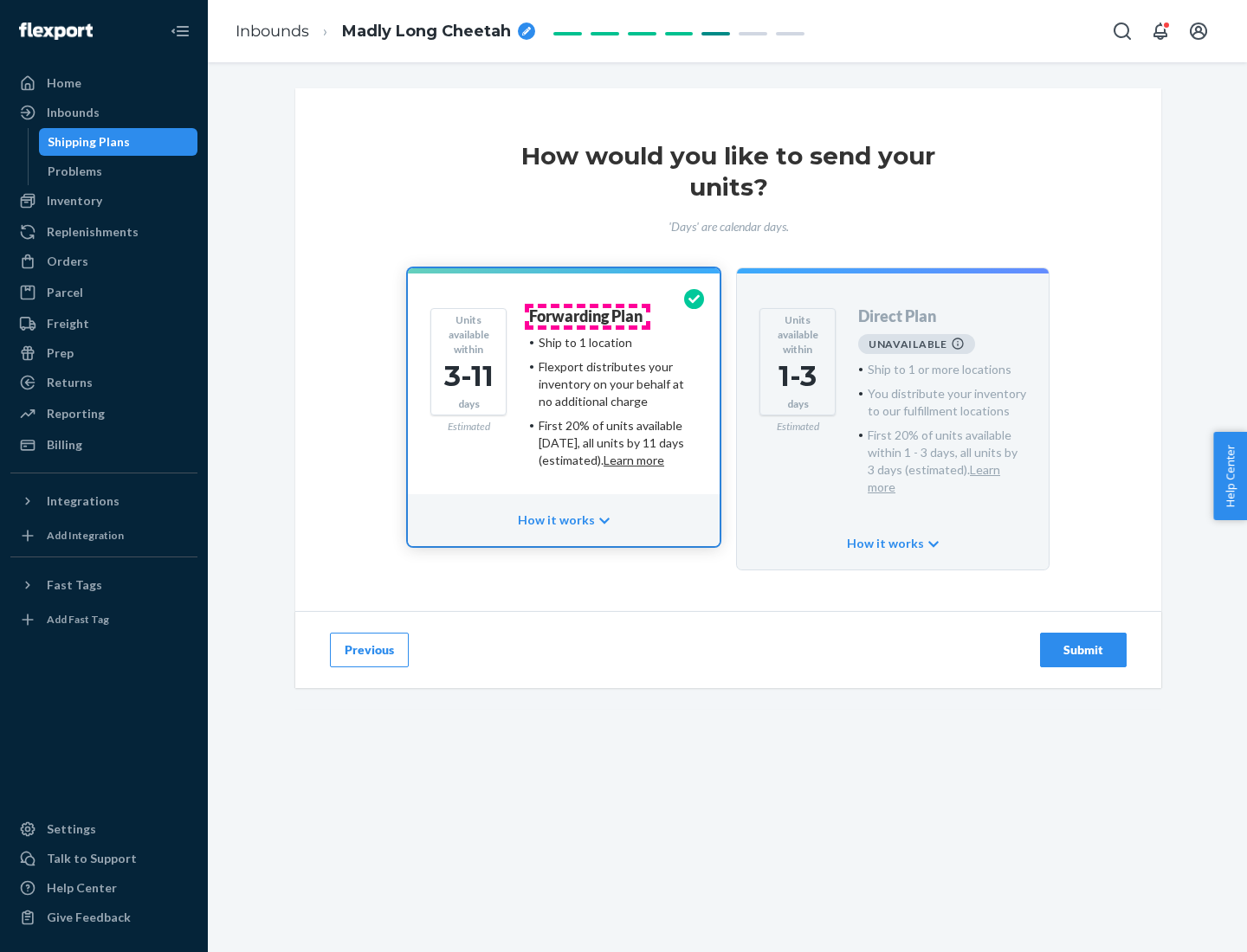
click at [587, 316] on h4 "Forwarding Plan" at bounding box center [585, 317] width 113 height 18
click at [1083, 642] on div "Submit" at bounding box center [1083, 651] width 57 height 18
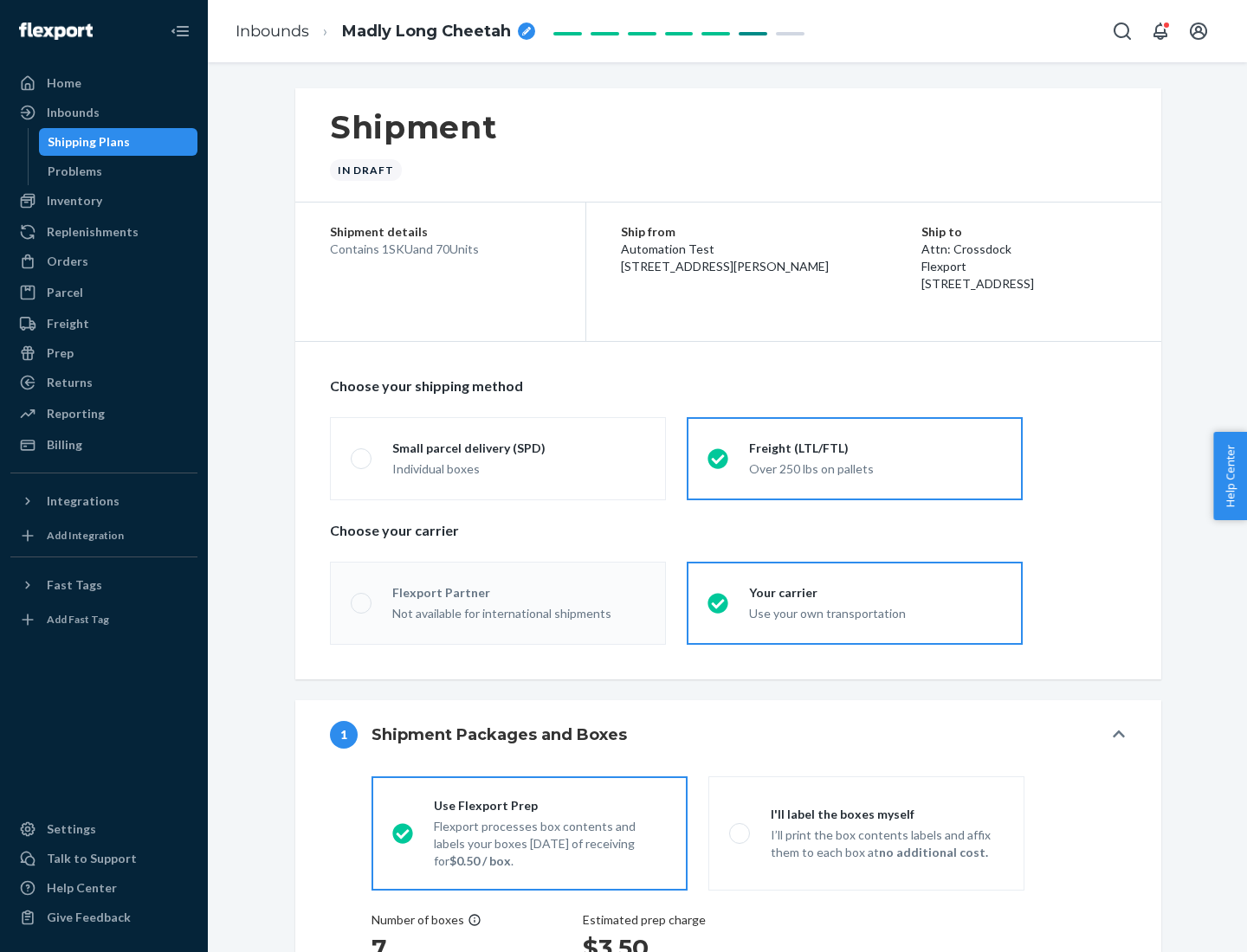
radio input "true"
radio input "false"
radio input "true"
radio input "false"
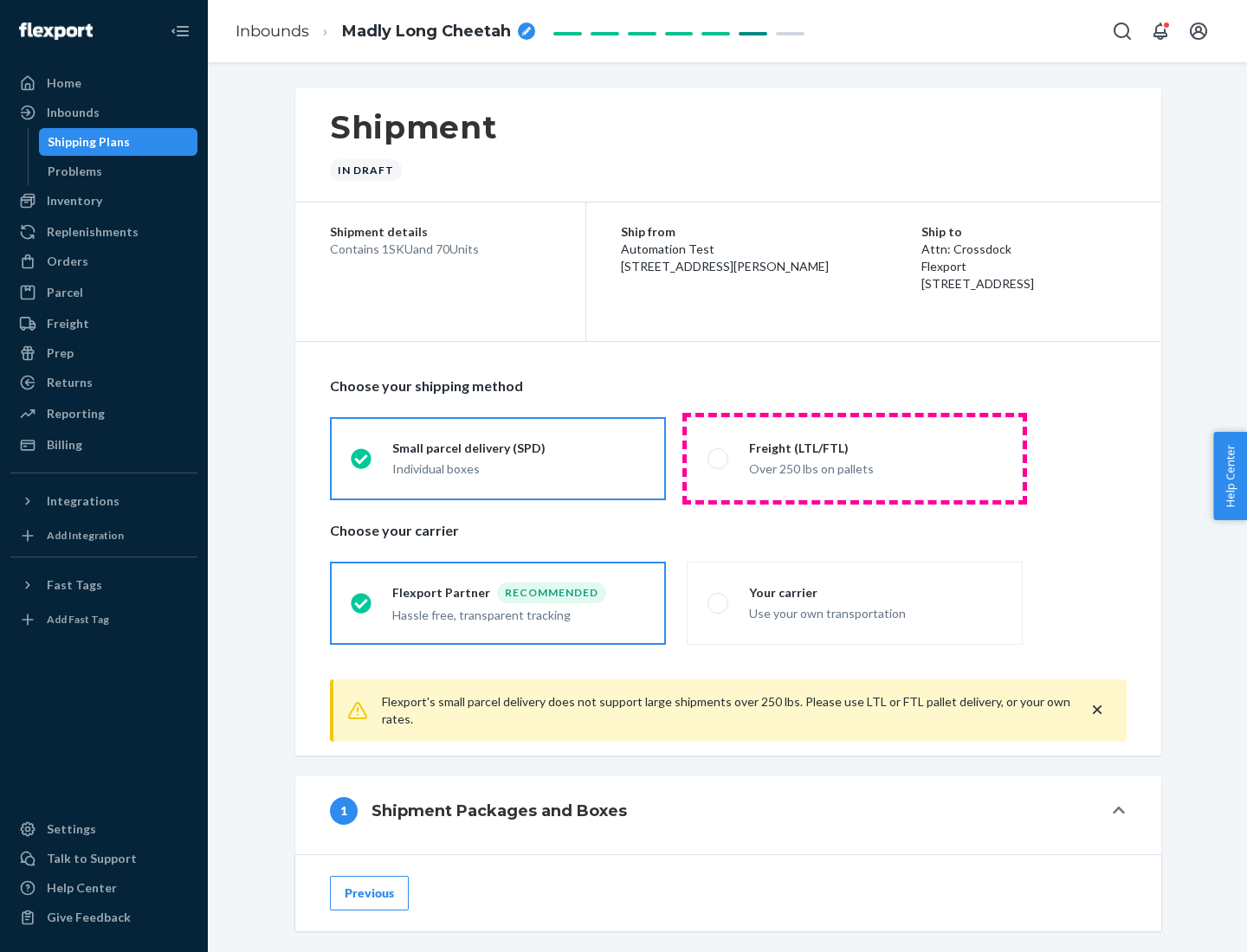
click at [854, 458] on div "Over 250 lbs on pallets" at bounding box center [876, 468] width 253 height 21
click at [719, 458] on input "Freight (LTL/FTL) Over 250 lbs on pallets" at bounding box center [713, 458] width 11 height 11
radio input "true"
radio input "false"
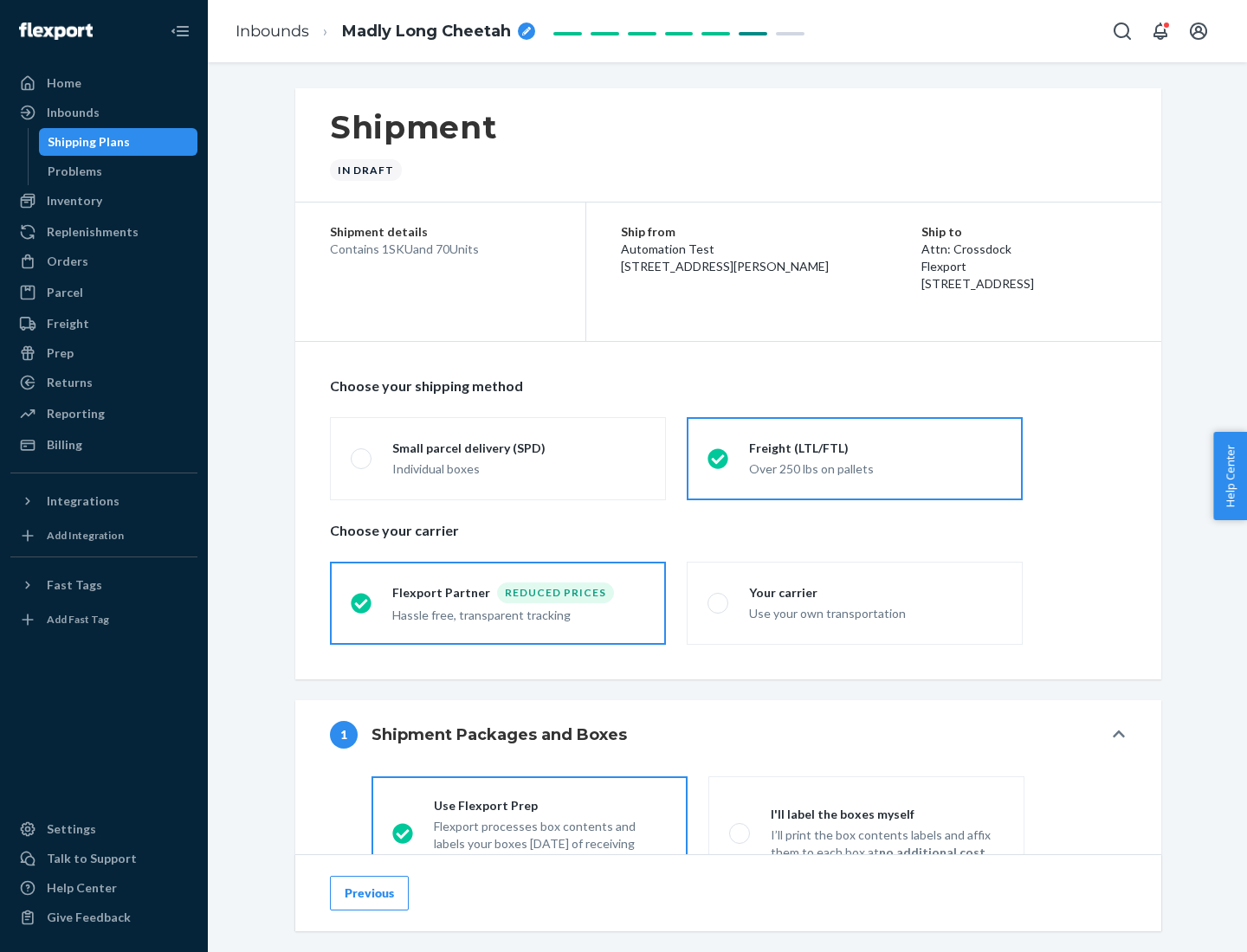
scroll to position [96, 0]
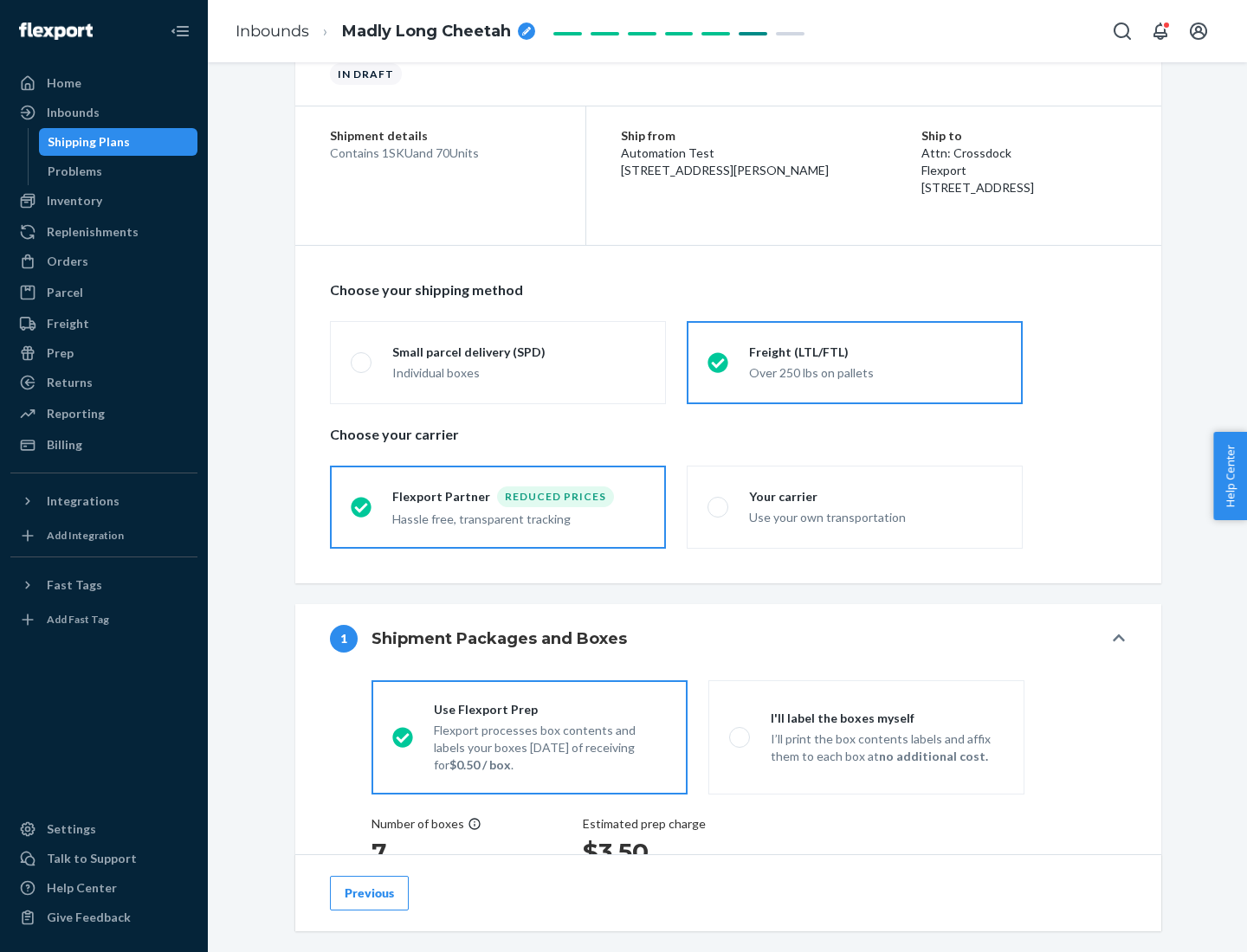
click at [498, 507] on div "Hassle free, transparent tracking" at bounding box center [519, 518] width 253 height 21
click at [362, 506] on input "Flexport Partner Reduced prices Hassle free, transparent tracking" at bounding box center [356, 506] width 11 height 11
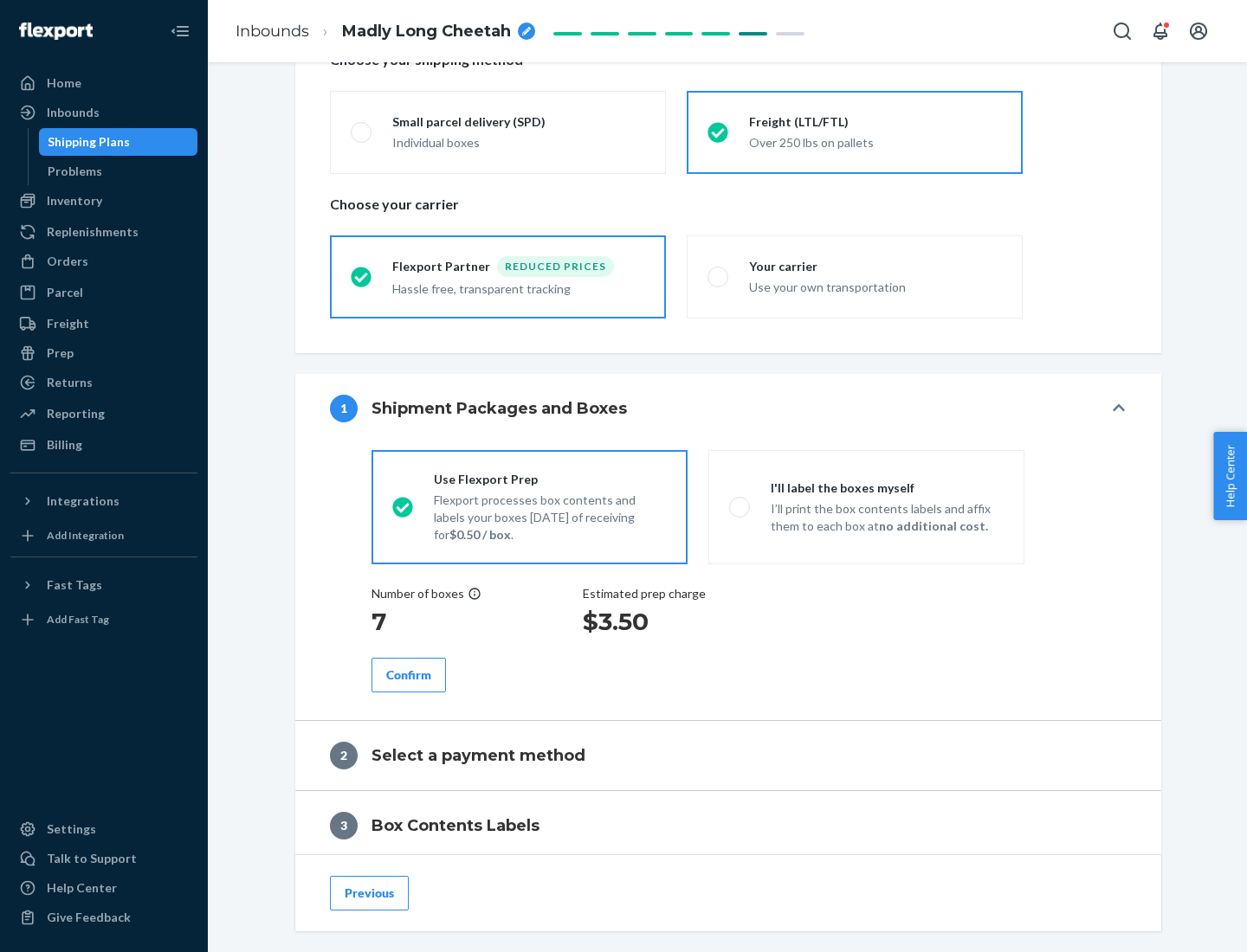
click at [866, 506] on p "I’ll print the box contents labels and affix them to each box at no additional …" at bounding box center [887, 517] width 233 height 34
click at [740, 506] on input "I'll label the boxes myself I’ll print the box contents labels and affix them t…" at bounding box center [735, 506] width 11 height 11
radio input "true"
radio input "false"
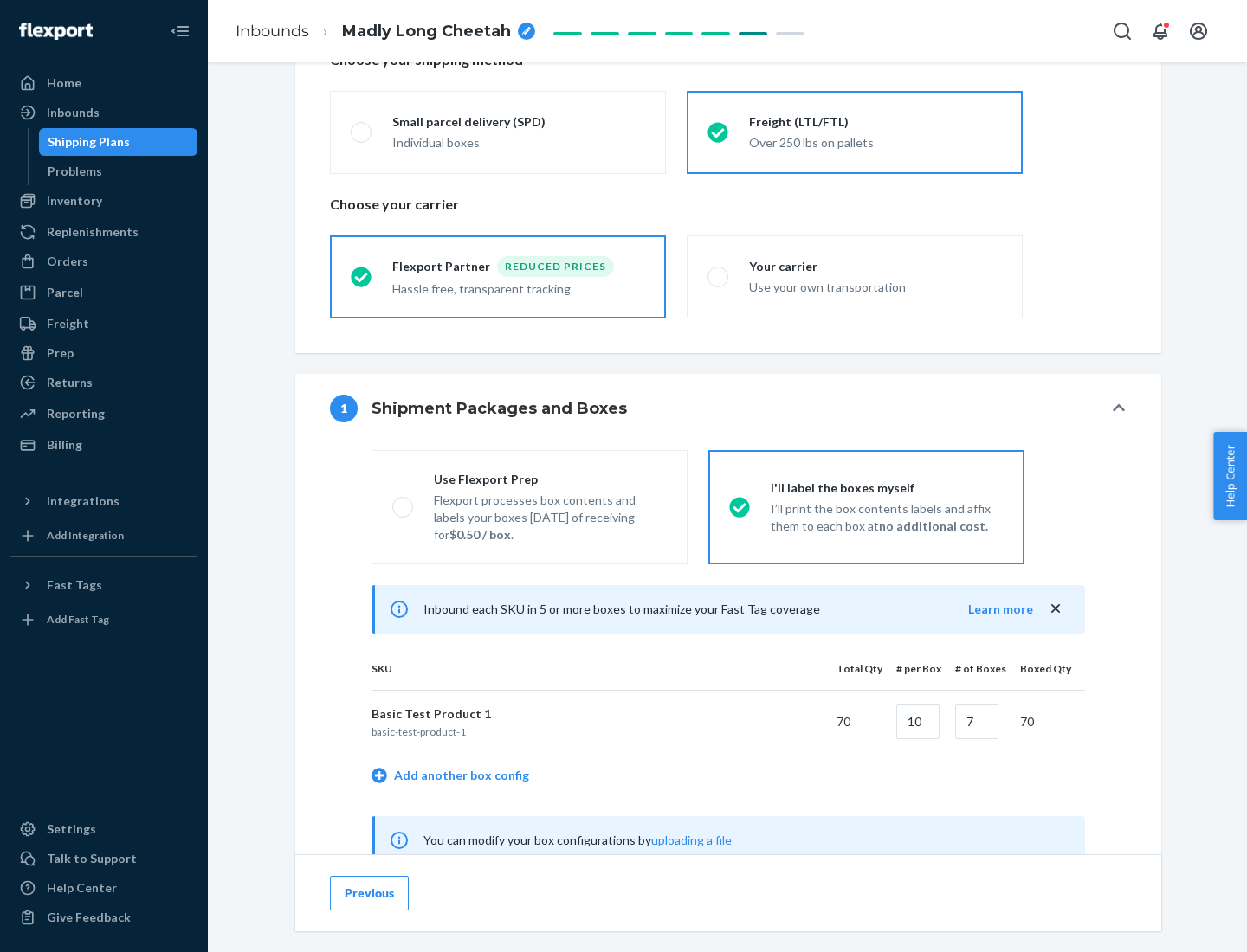
scroll to position [541, 0]
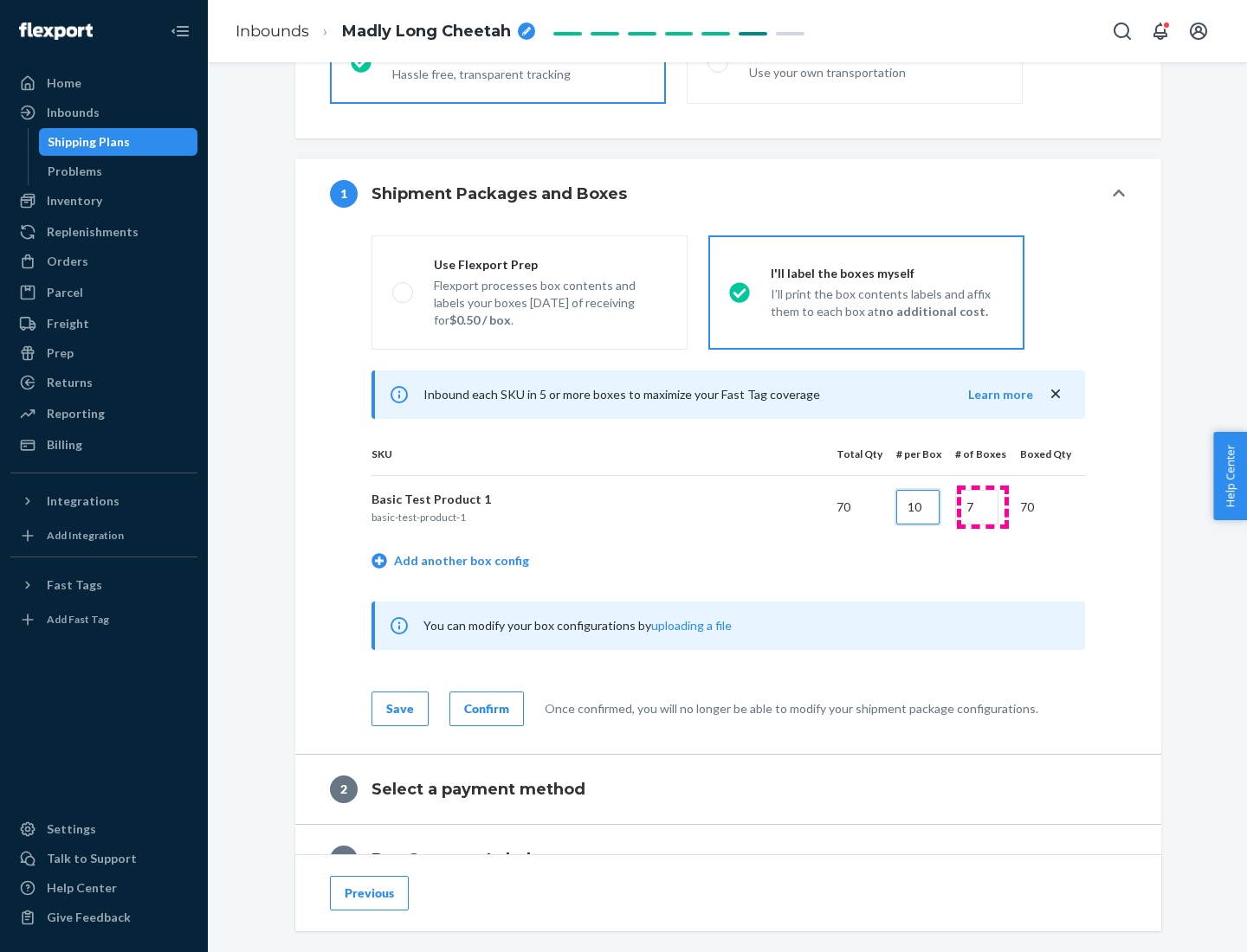
type input "10"
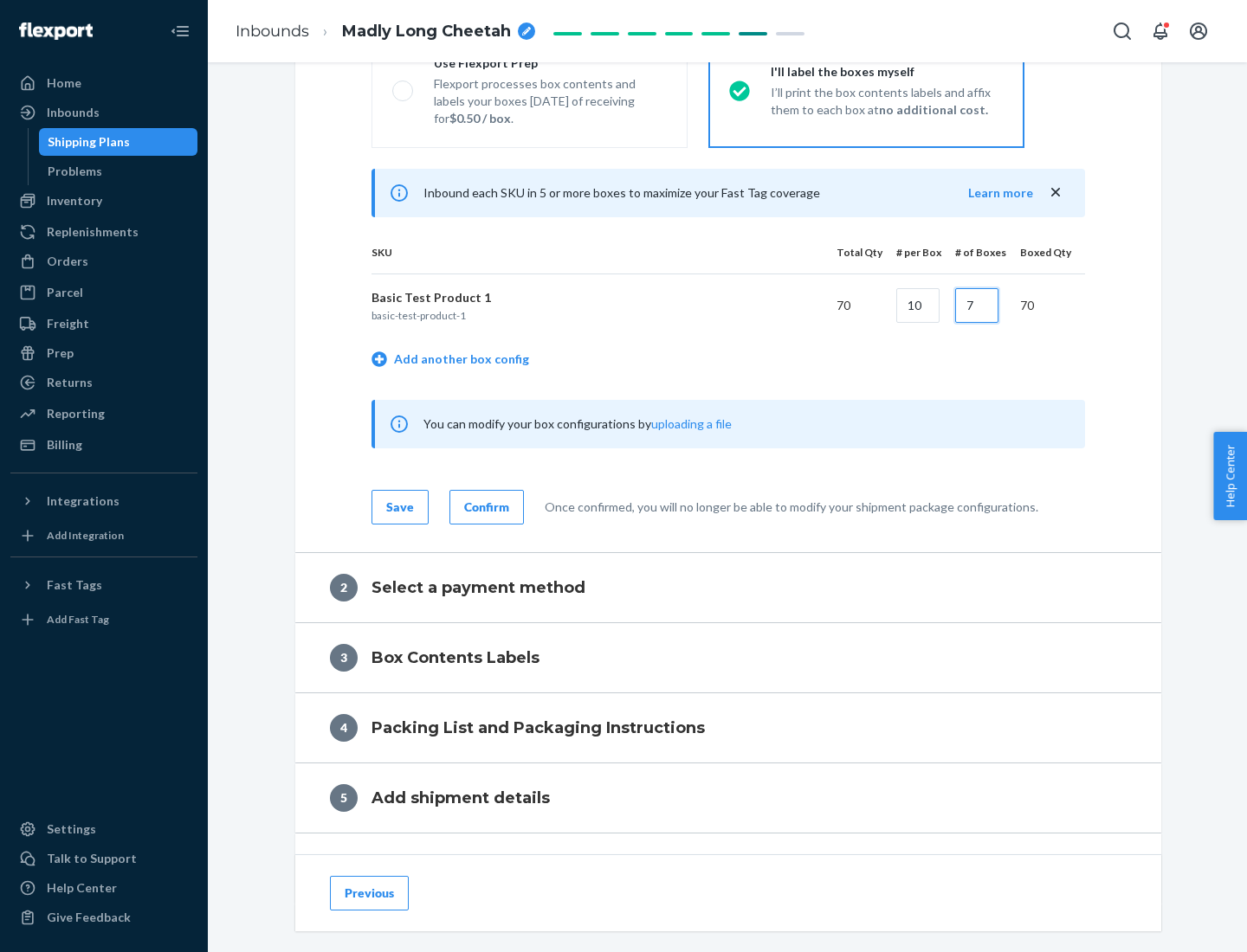
type input "7"
click at [484, 506] on div "Confirm" at bounding box center [486, 507] width 45 height 18
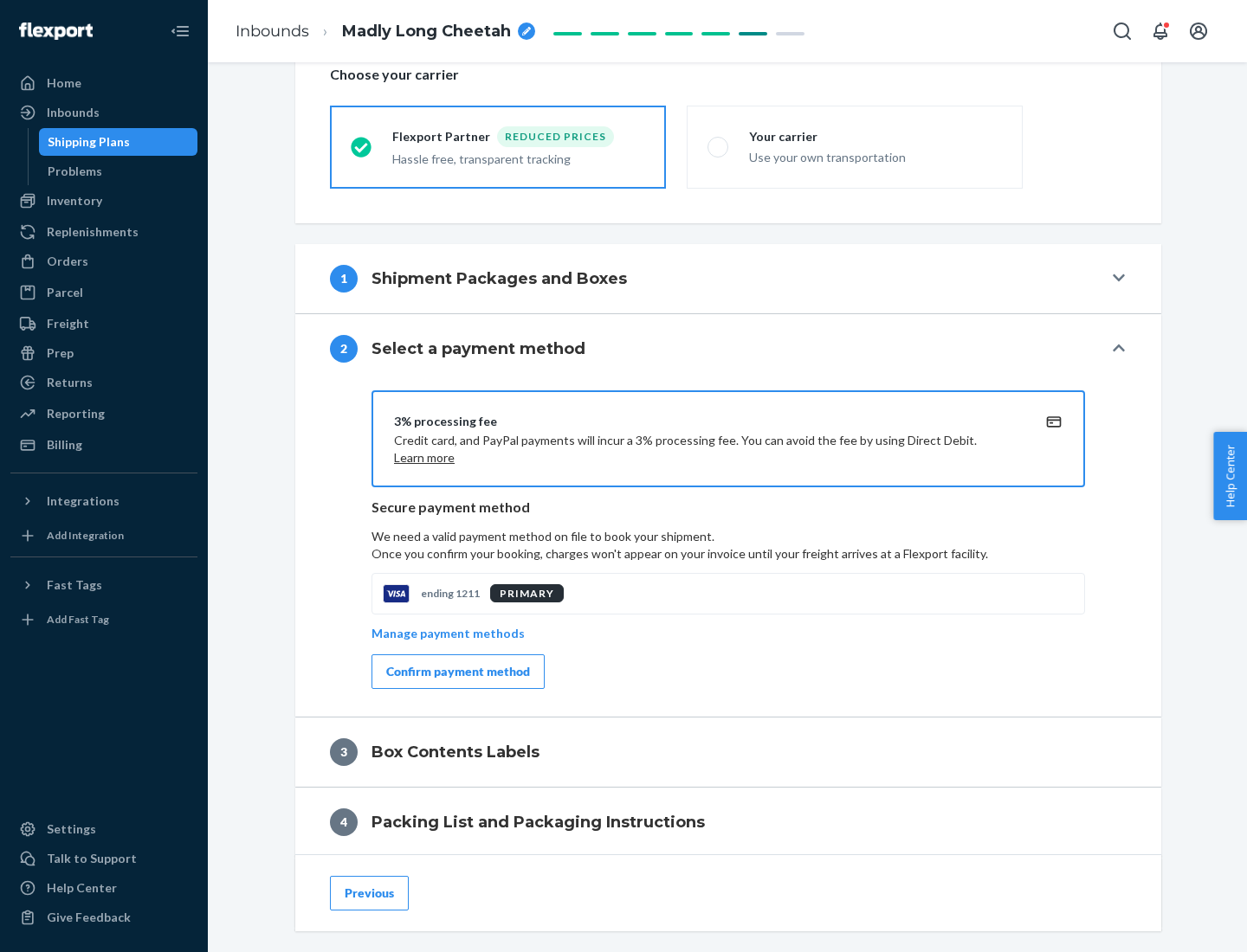
scroll to position [621, 0]
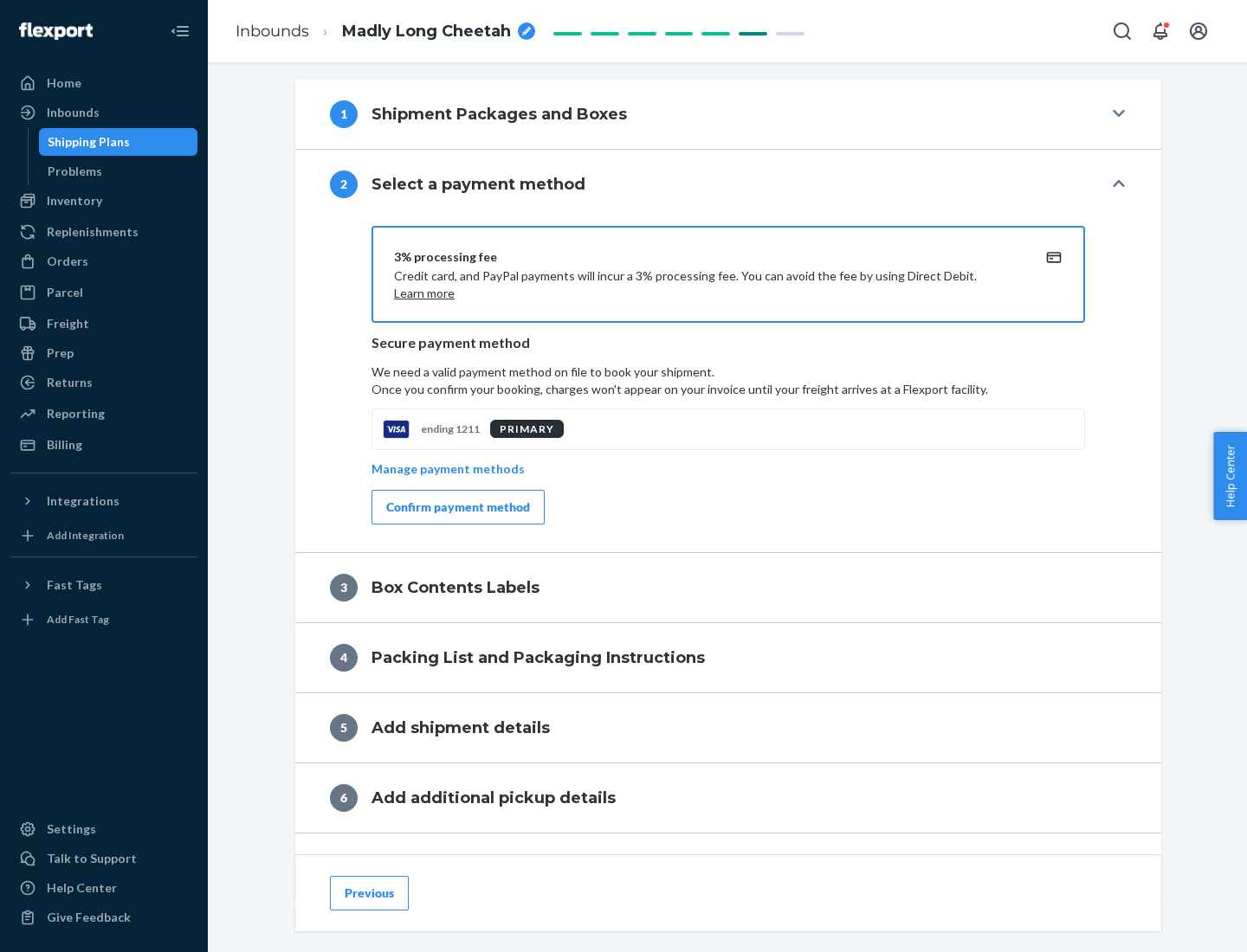
click at [456, 507] on div "Confirm payment method" at bounding box center [458, 507] width 144 height 18
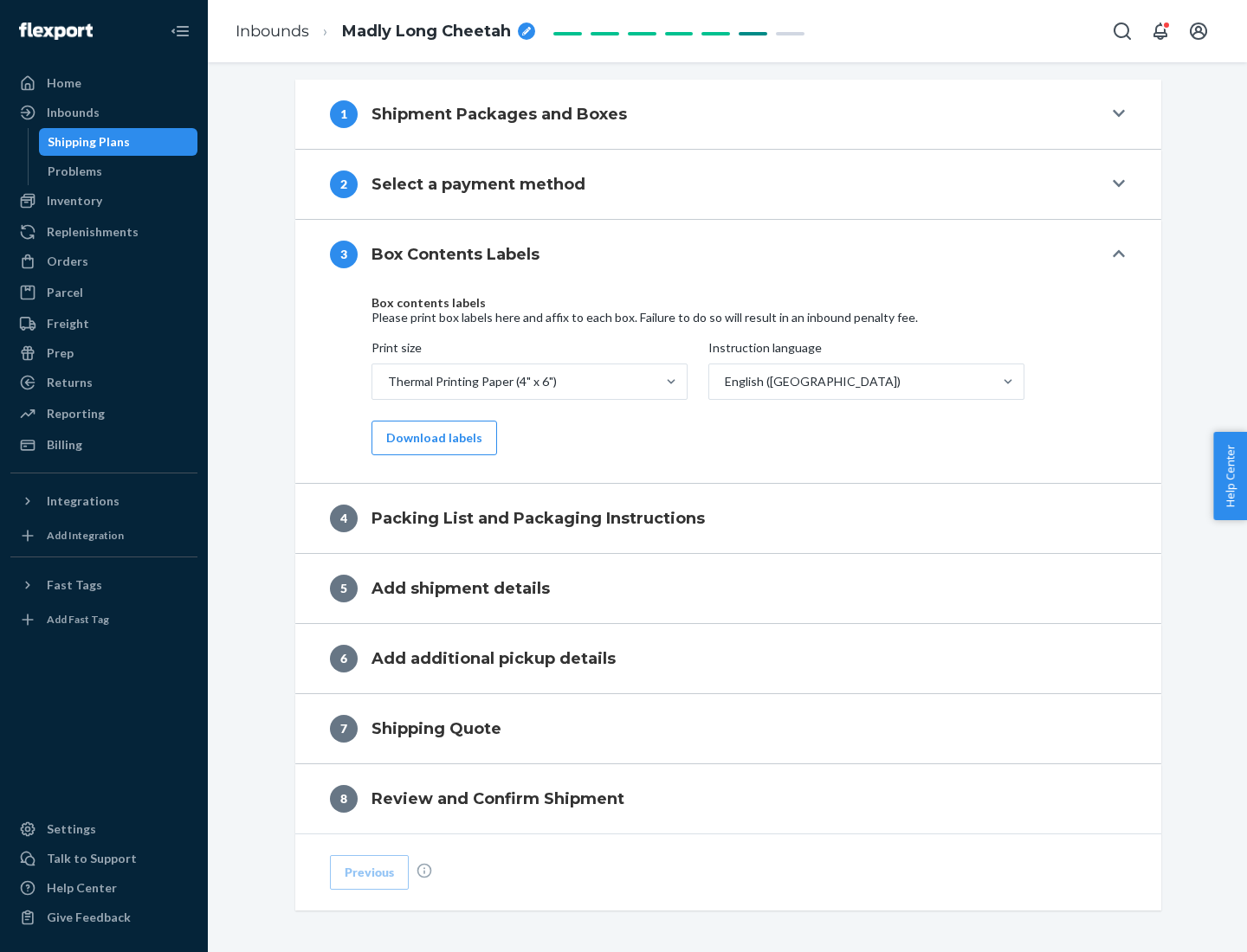
scroll to position [552, 0]
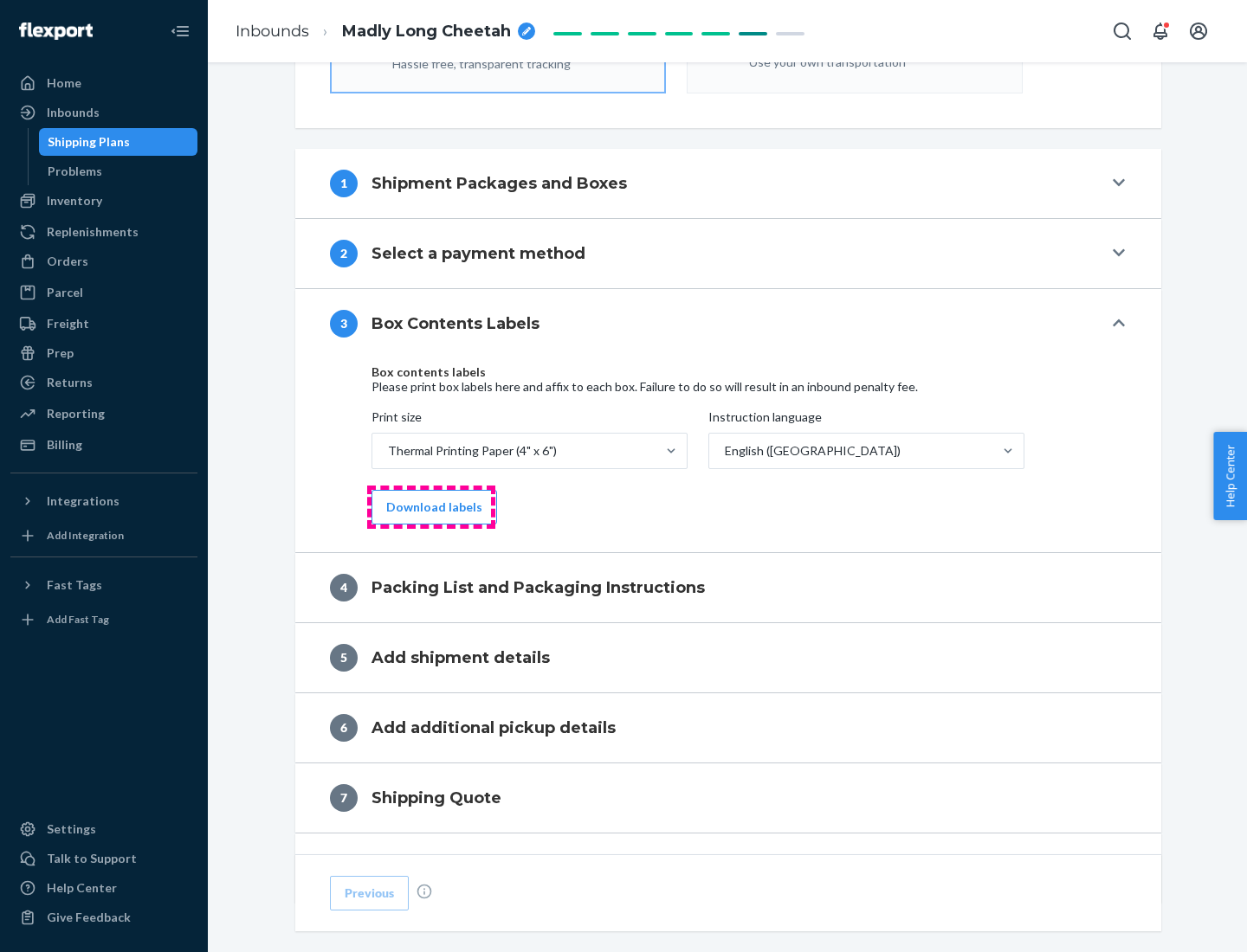
click at [431, 507] on button "Download labels" at bounding box center [434, 506] width 126 height 34
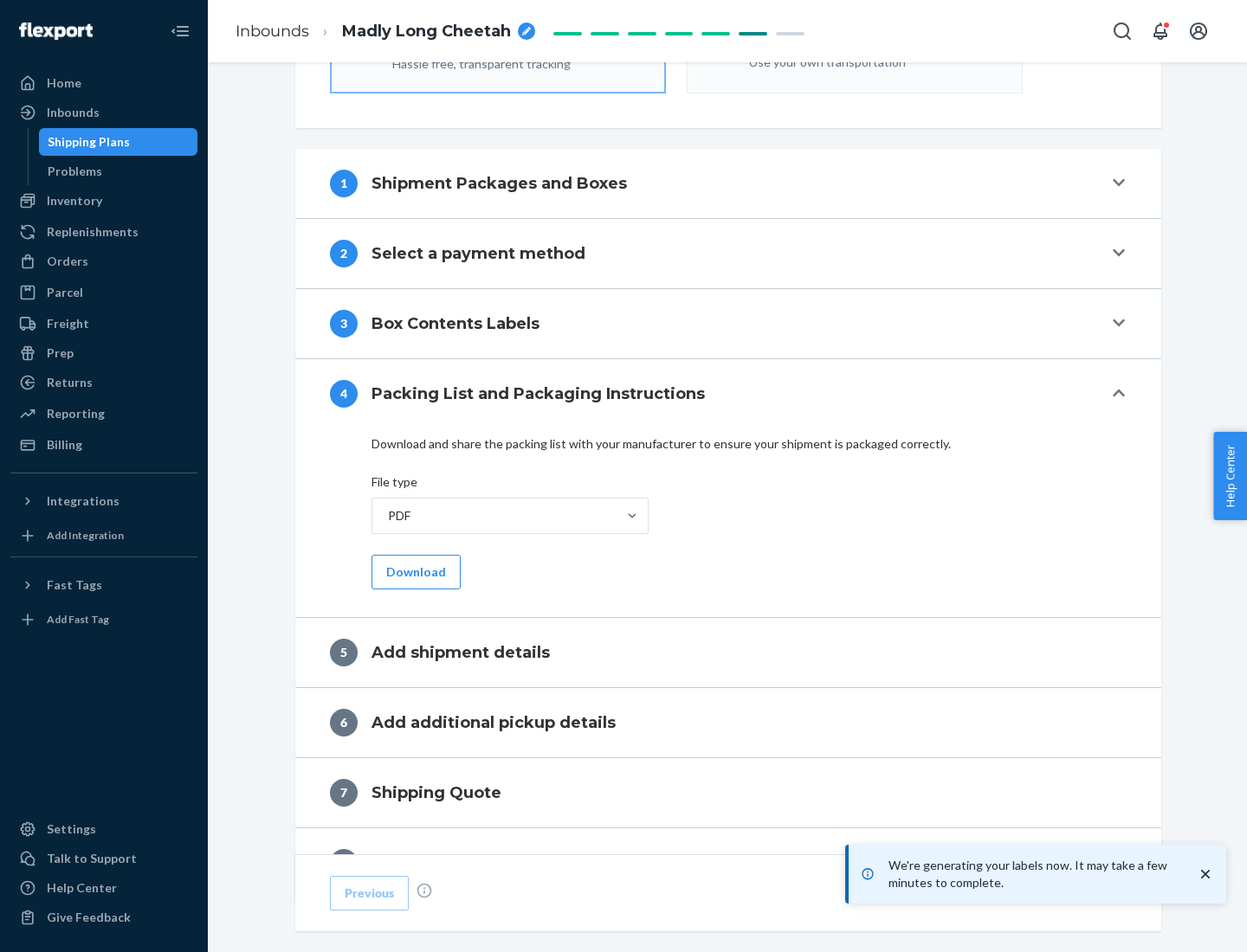
scroll to position [616, 0]
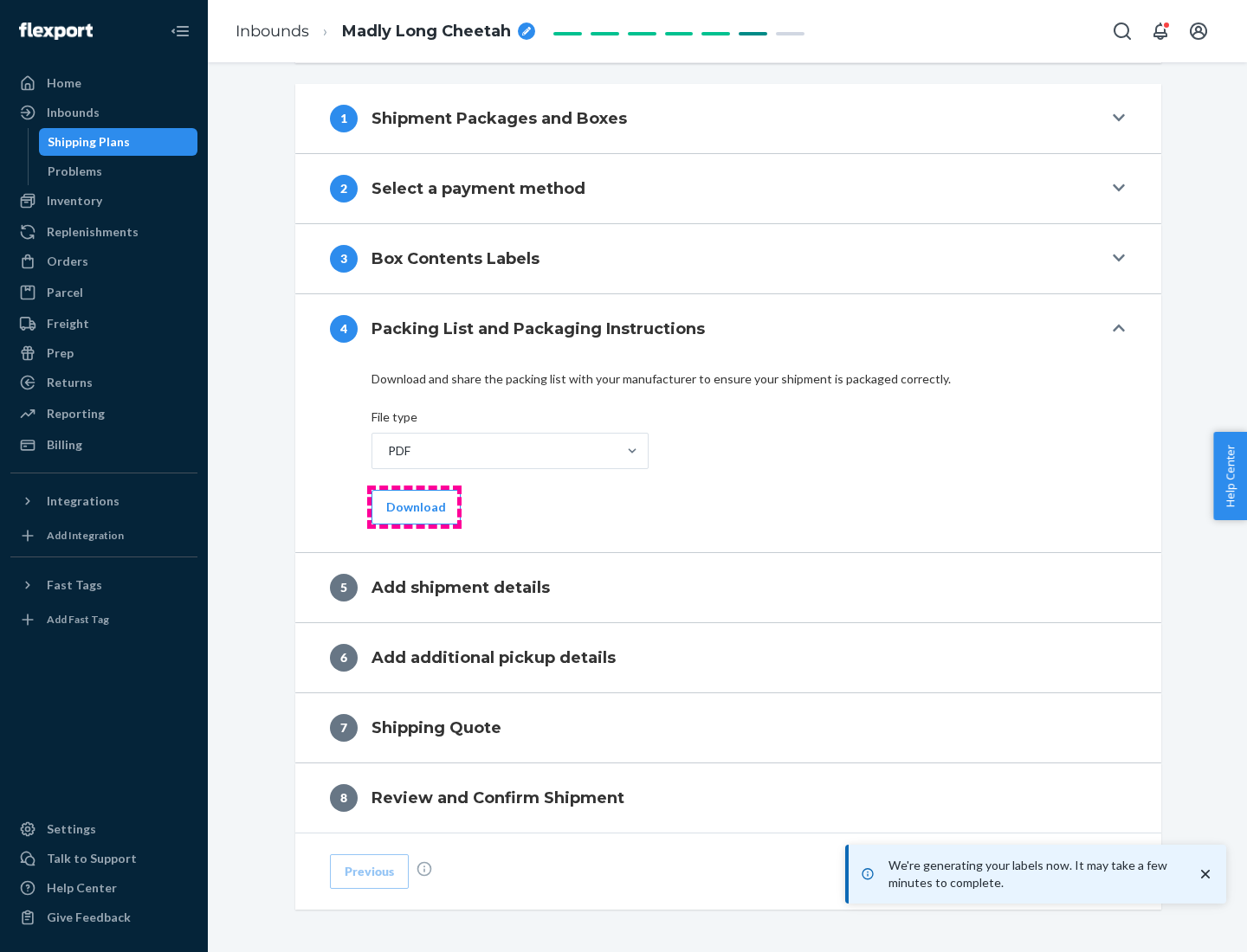
click at [414, 506] on button "Download" at bounding box center [416, 506] width 89 height 34
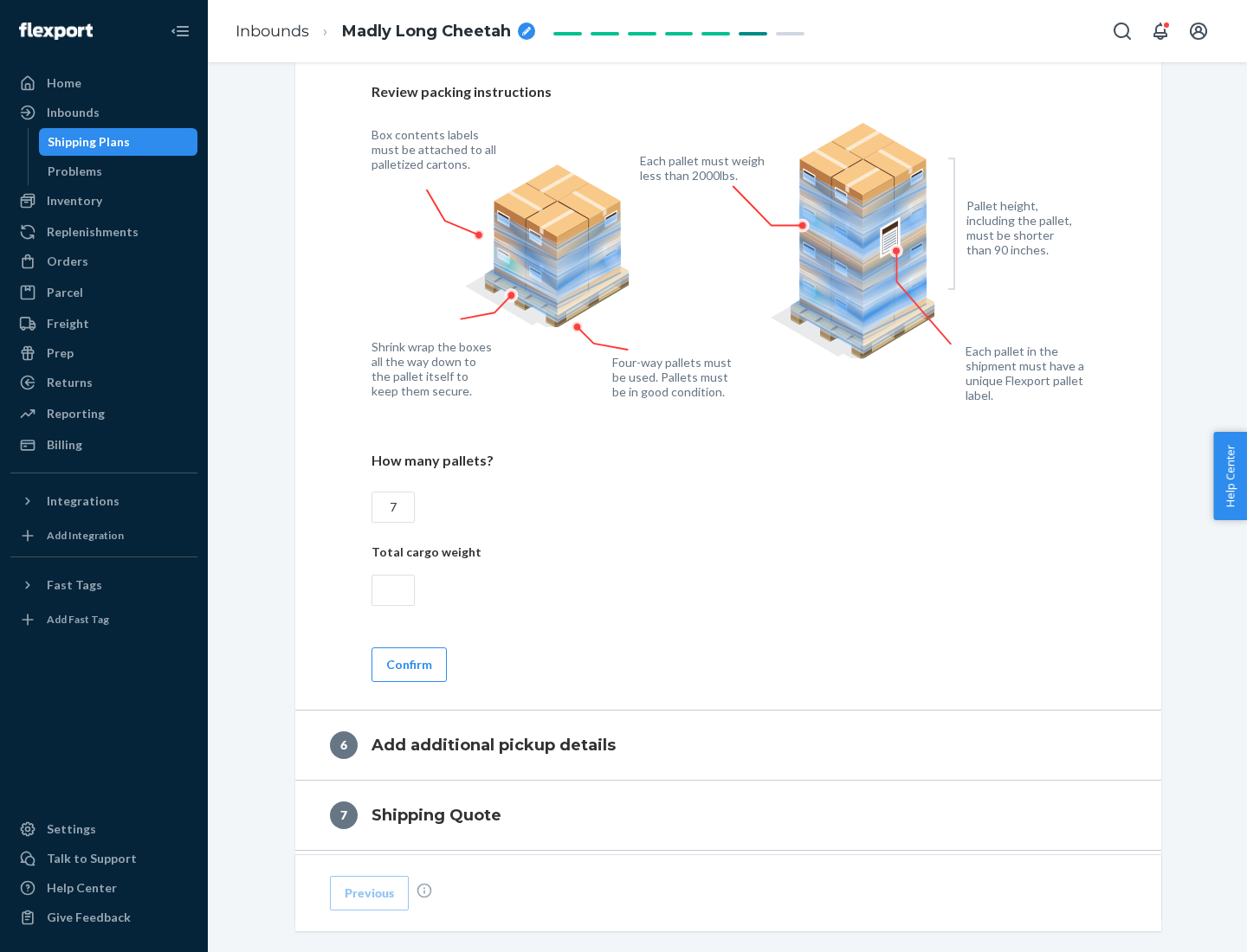
scroll to position [1193, 0]
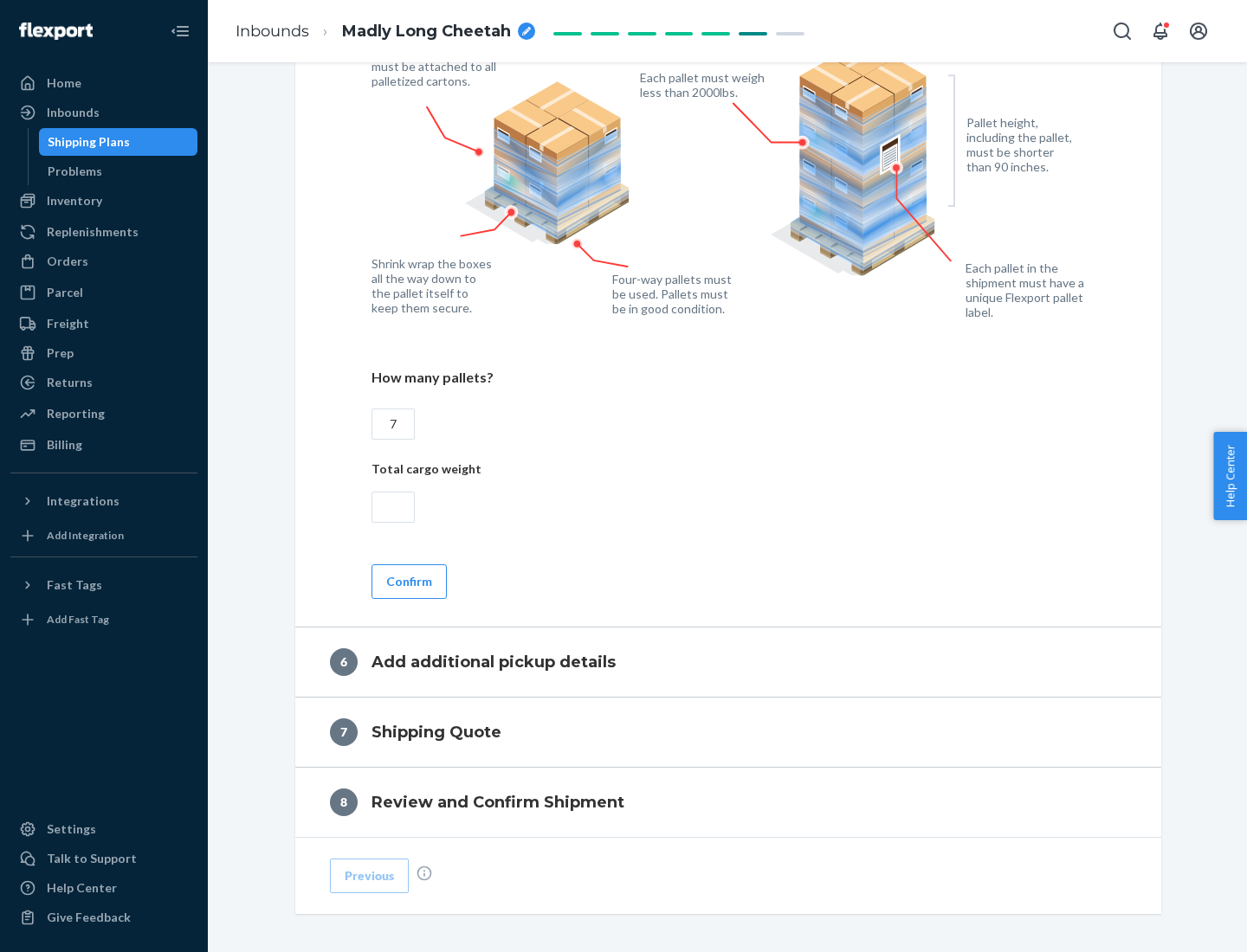
type input "7"
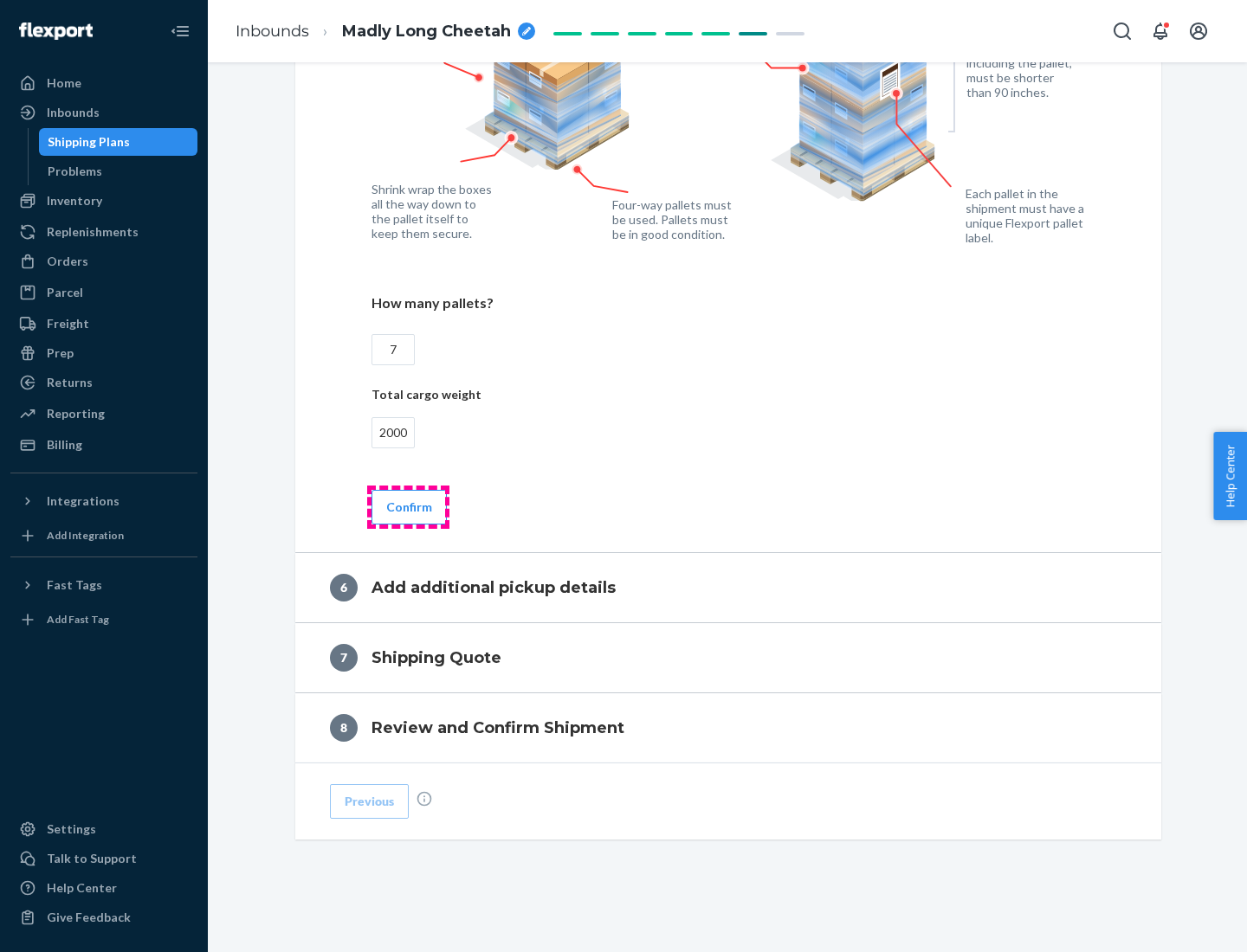
type input "2000"
click at [408, 506] on button "Confirm" at bounding box center [409, 506] width 75 height 34
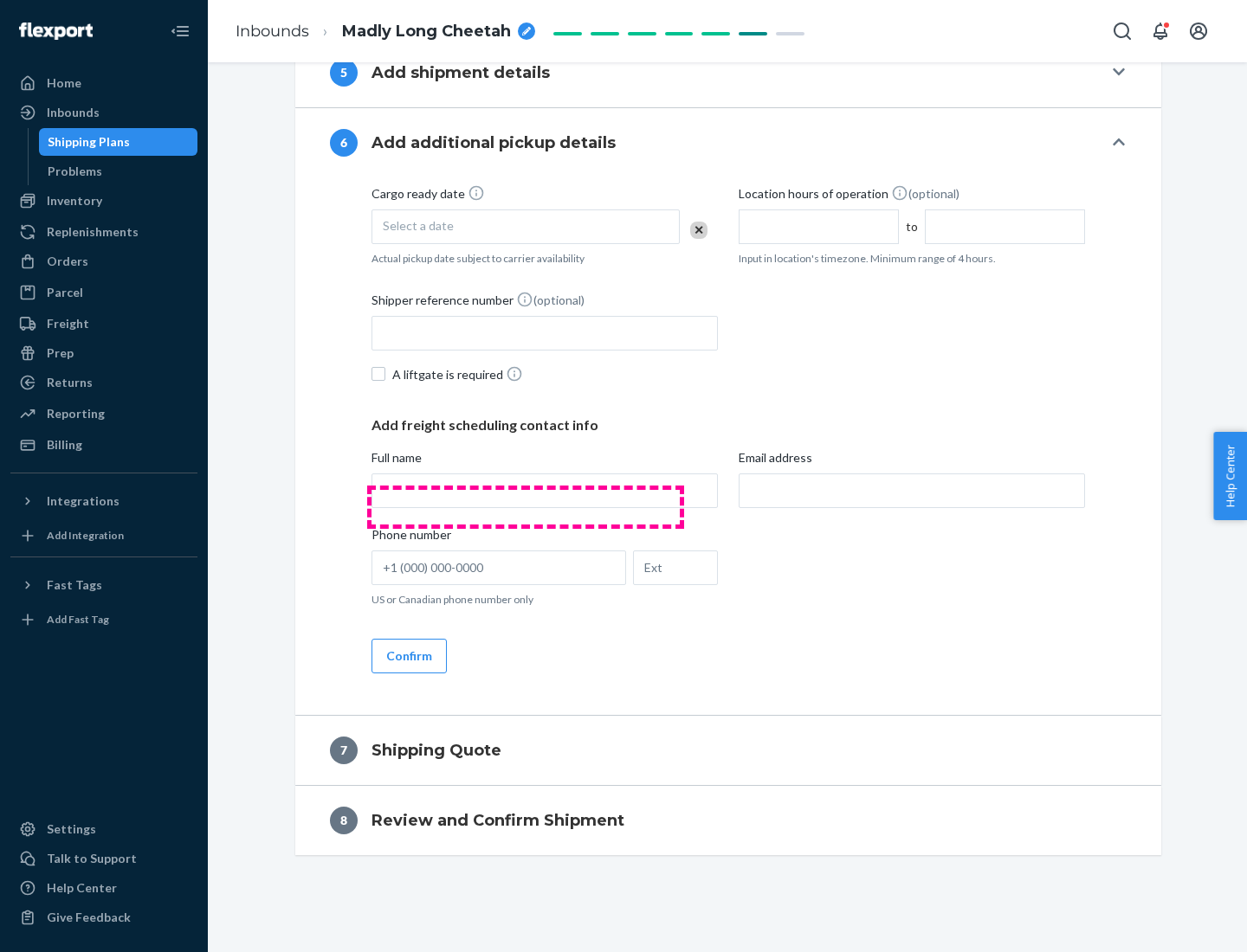
scroll to position [662, 0]
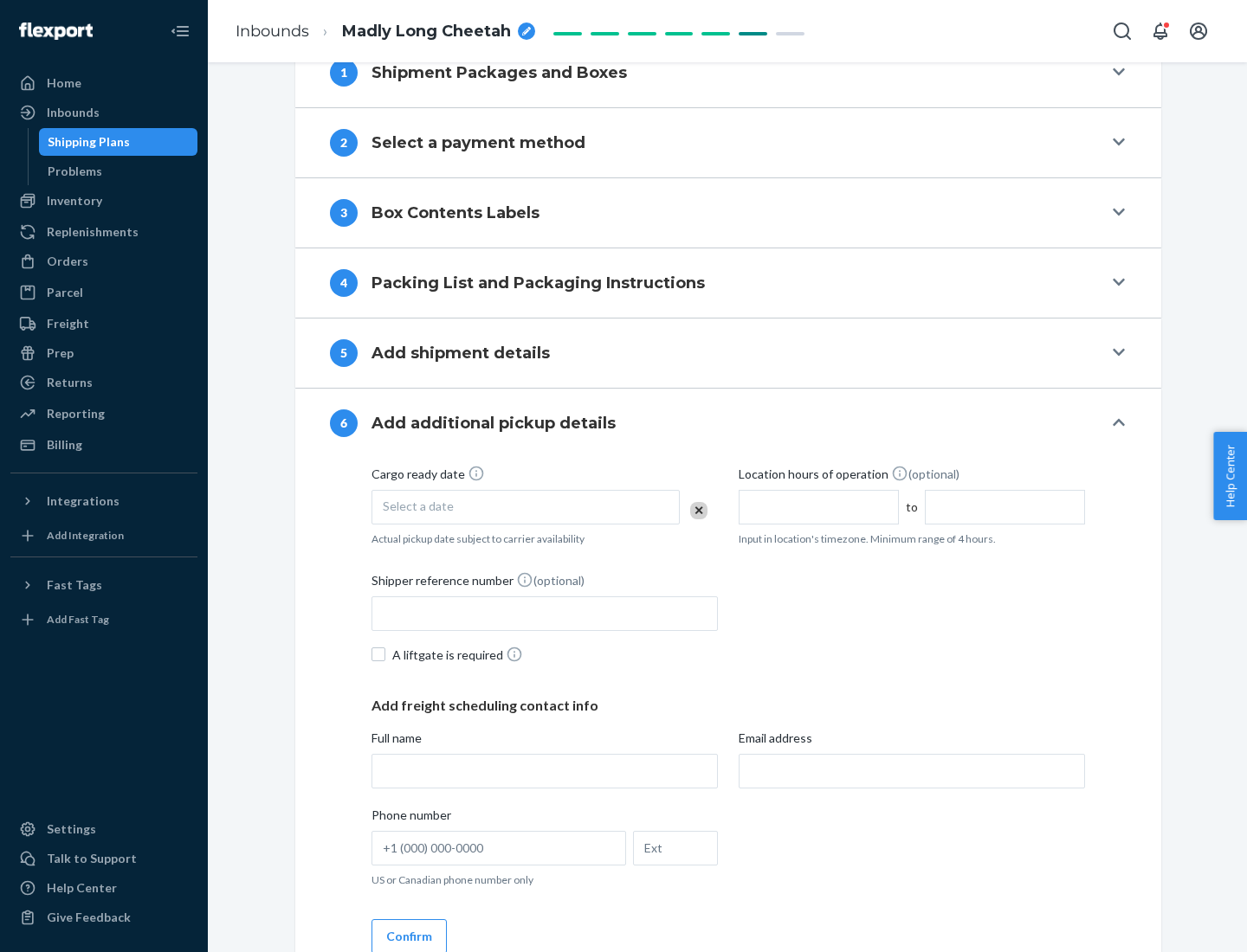
click at [525, 506] on div "Select a date" at bounding box center [525, 506] width 309 height 34
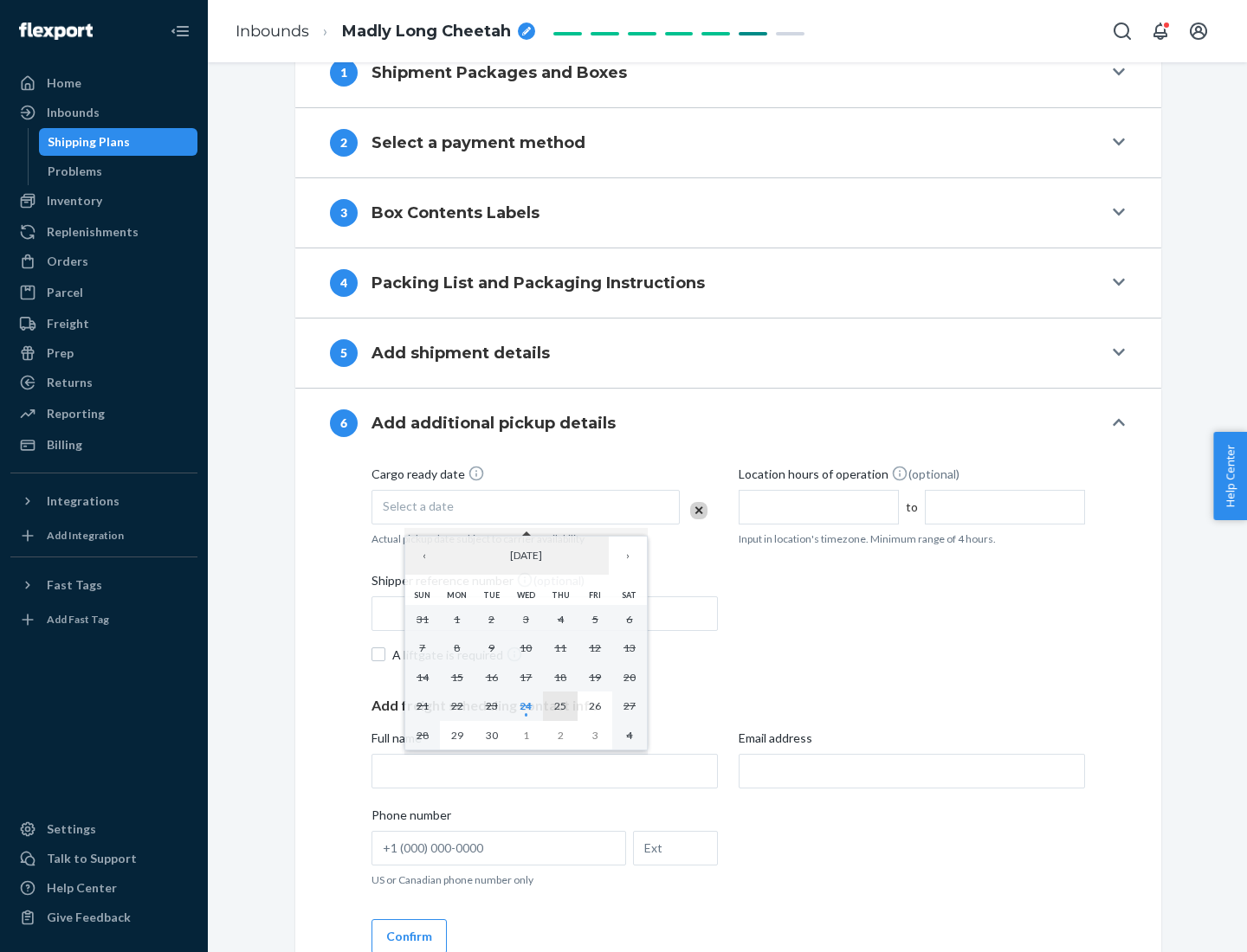
click at [561, 705] on abbr "25" at bounding box center [561, 705] width 12 height 13
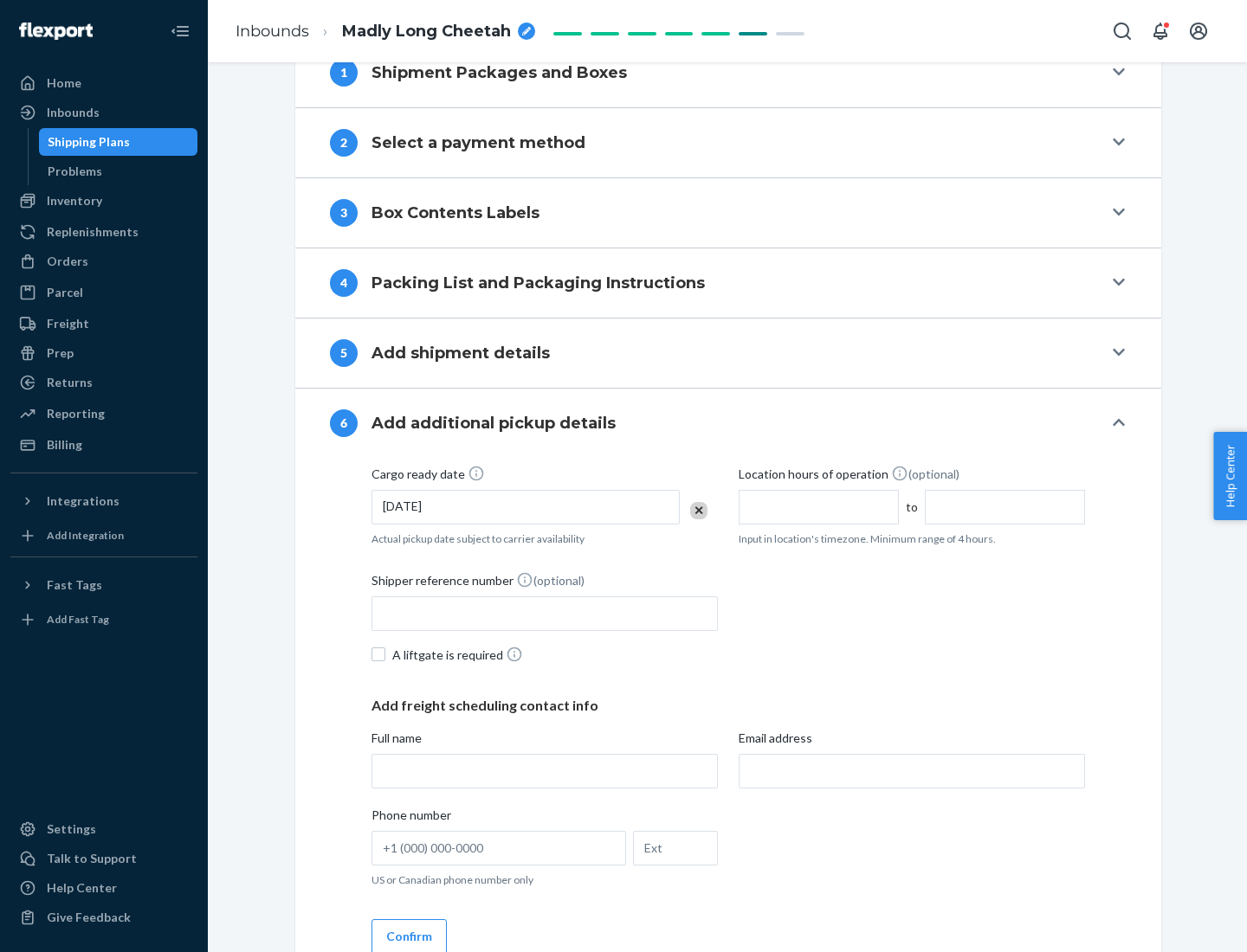
scroll to position [926, 0]
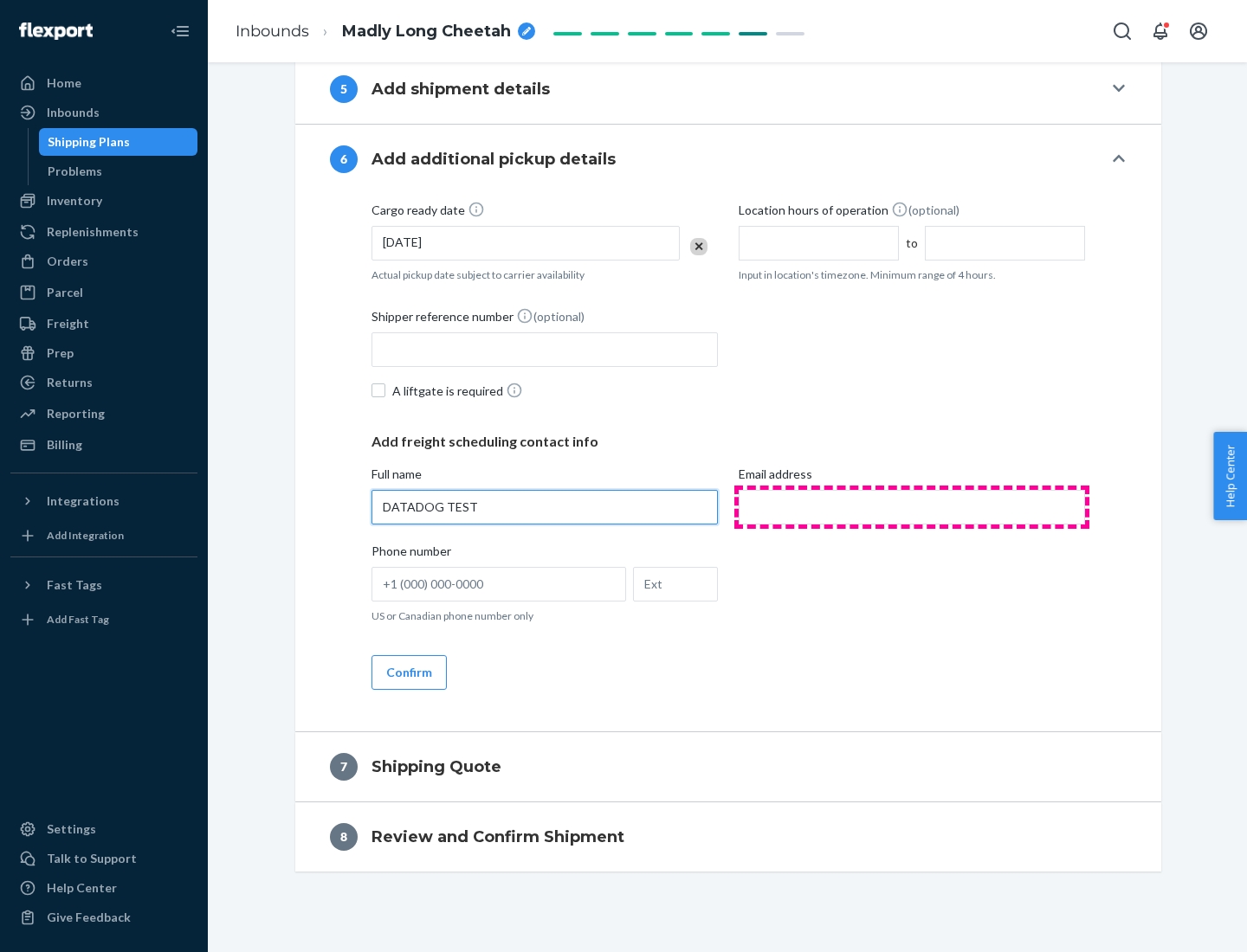
type input "DATADOG TEST"
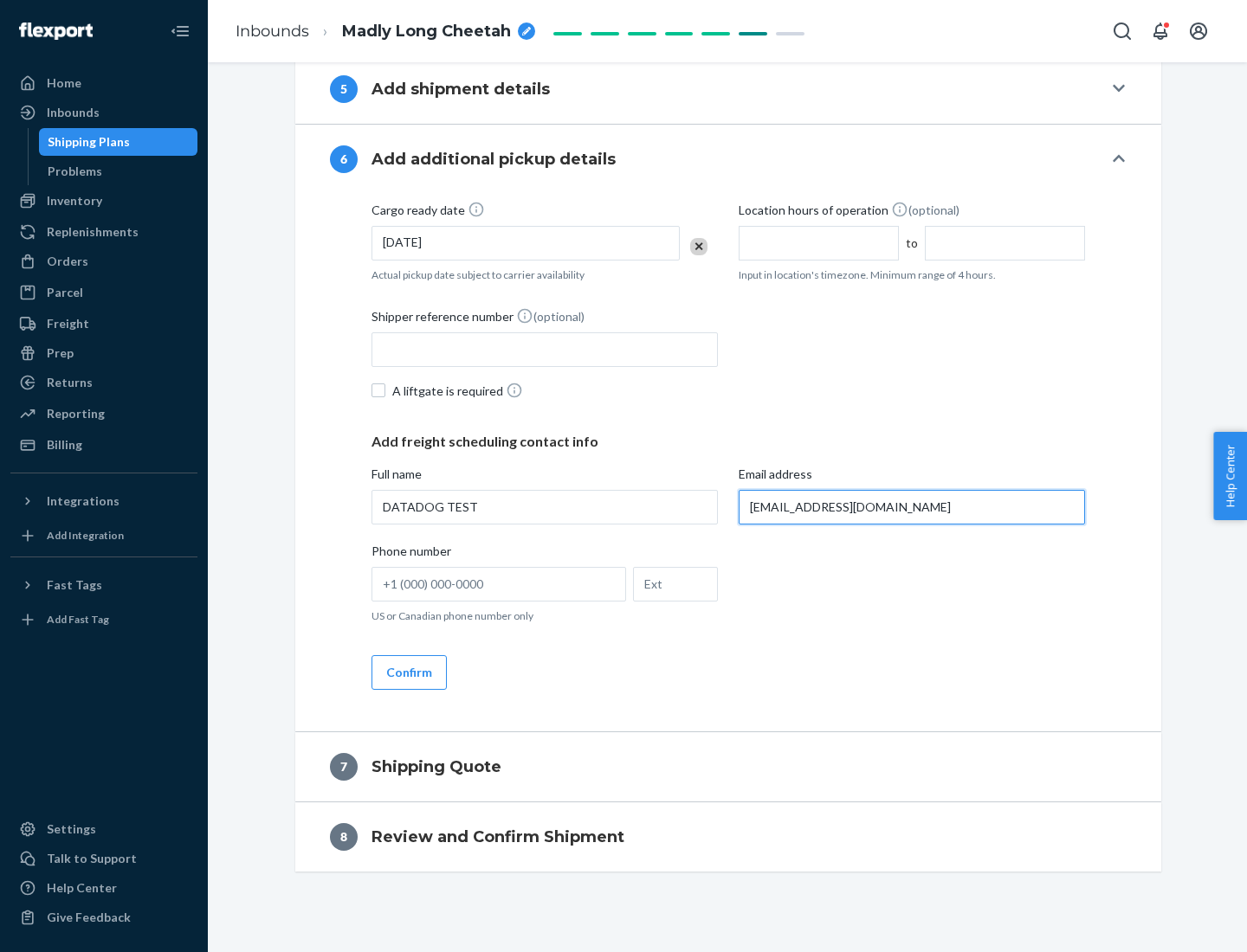
scroll to position [942, 0]
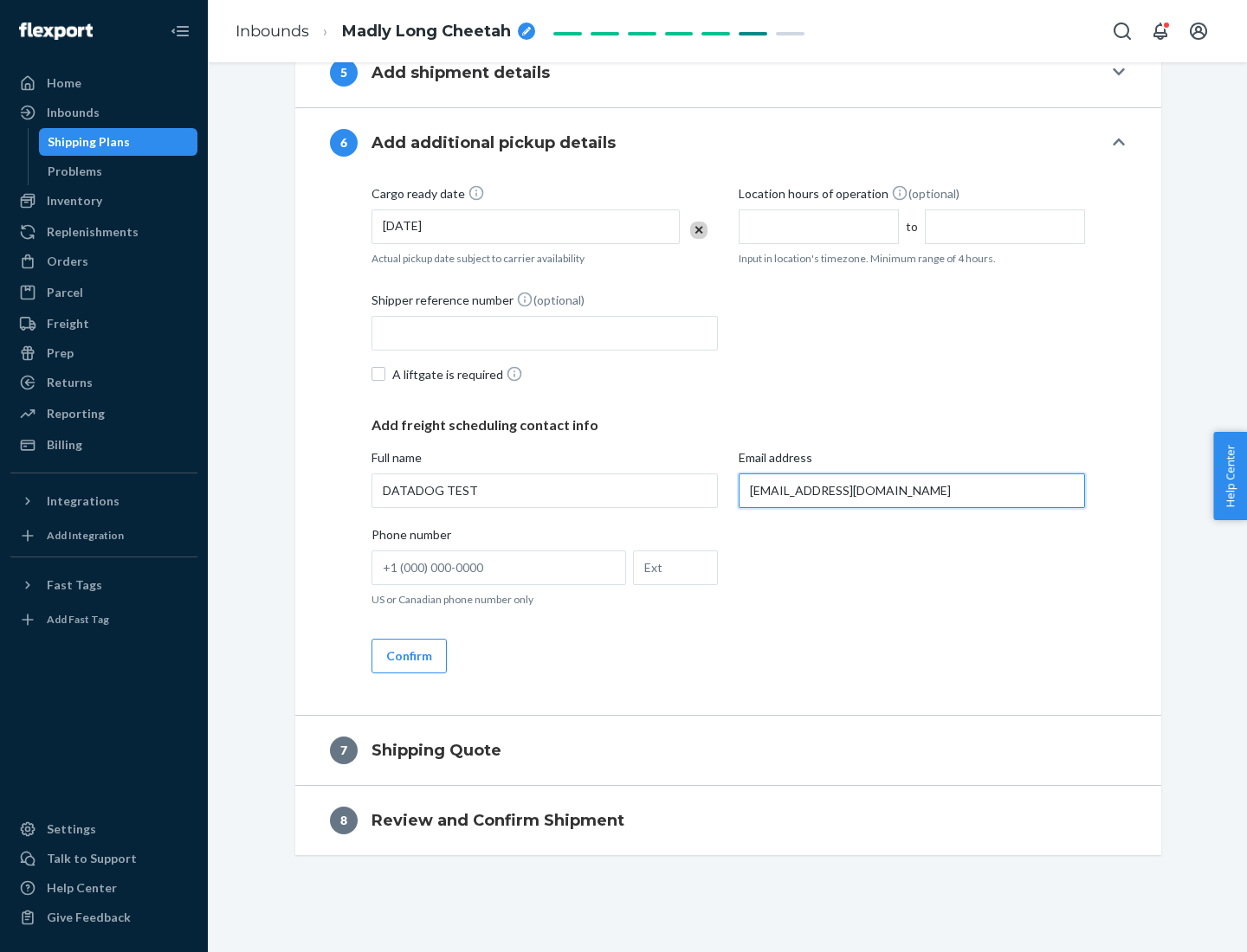
type input "[EMAIL_ADDRESS][DOMAIN_NAME]"
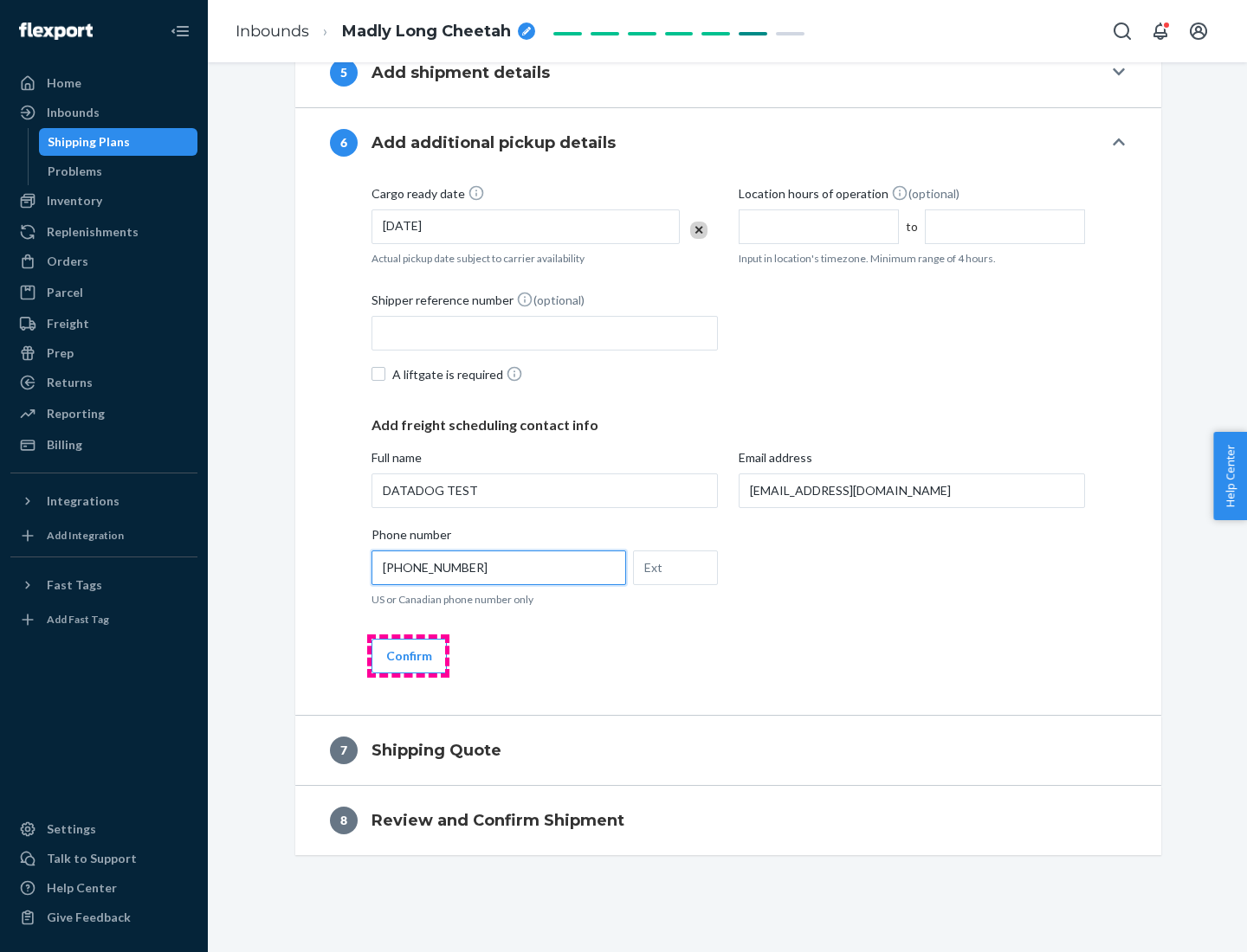
type input "[PHONE_NUMBER]"
click at [408, 655] on button "Confirm" at bounding box center [409, 656] width 75 height 34
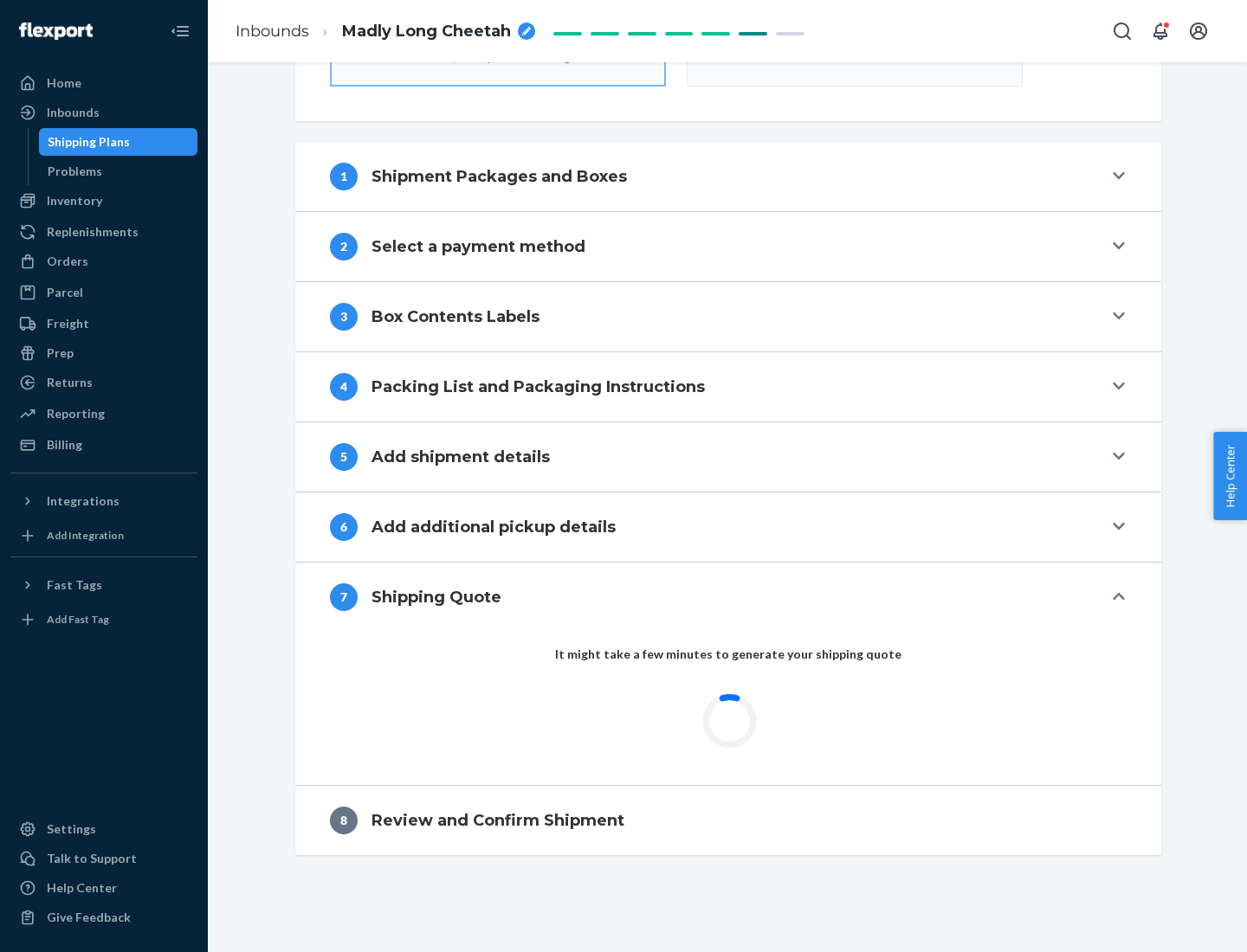
scroll to position [621, 0]
